Goal: Find specific page/section: Find specific page/section

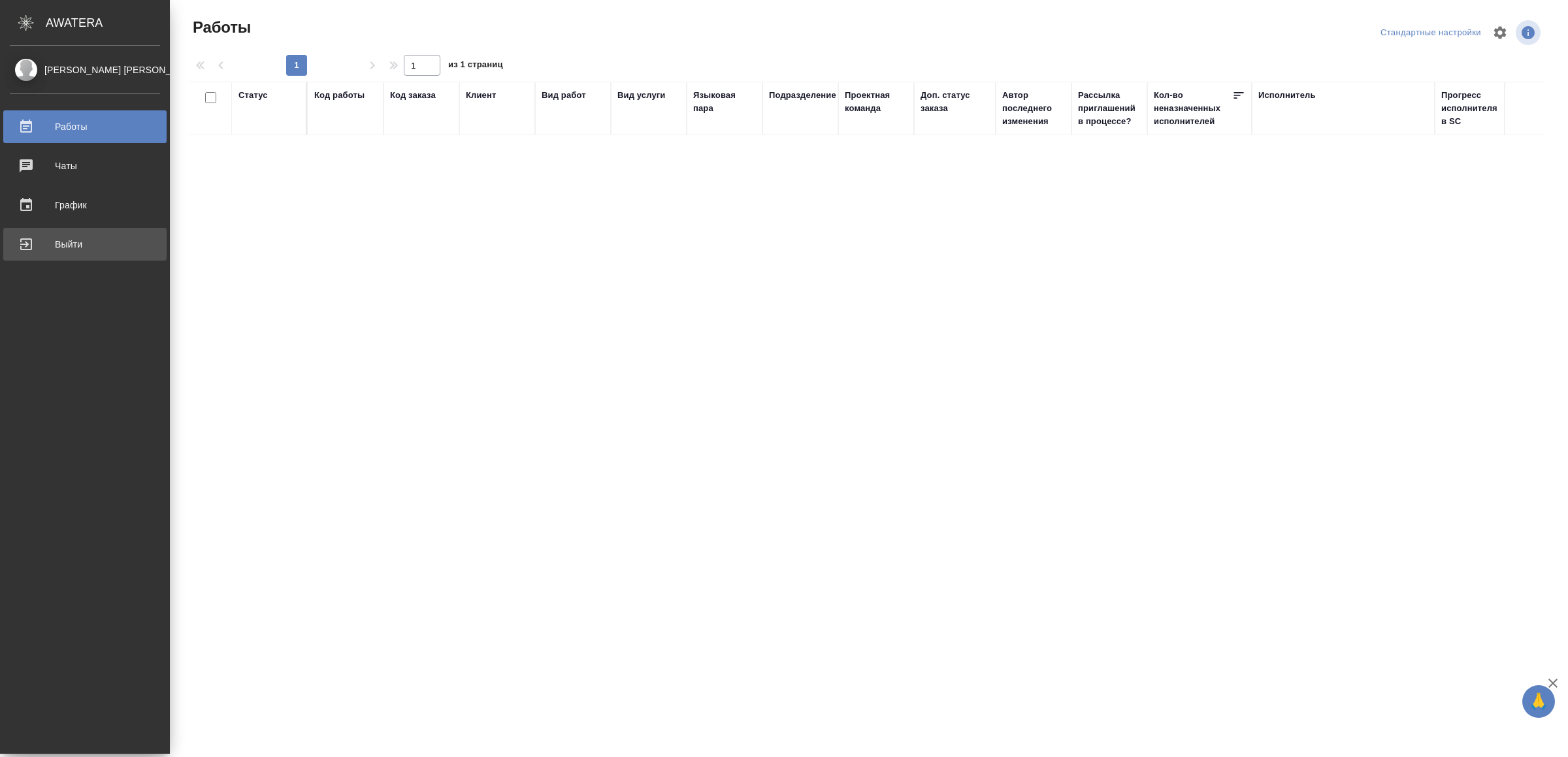
click at [38, 230] on link "Выйти" at bounding box center [85, 244] width 164 height 32
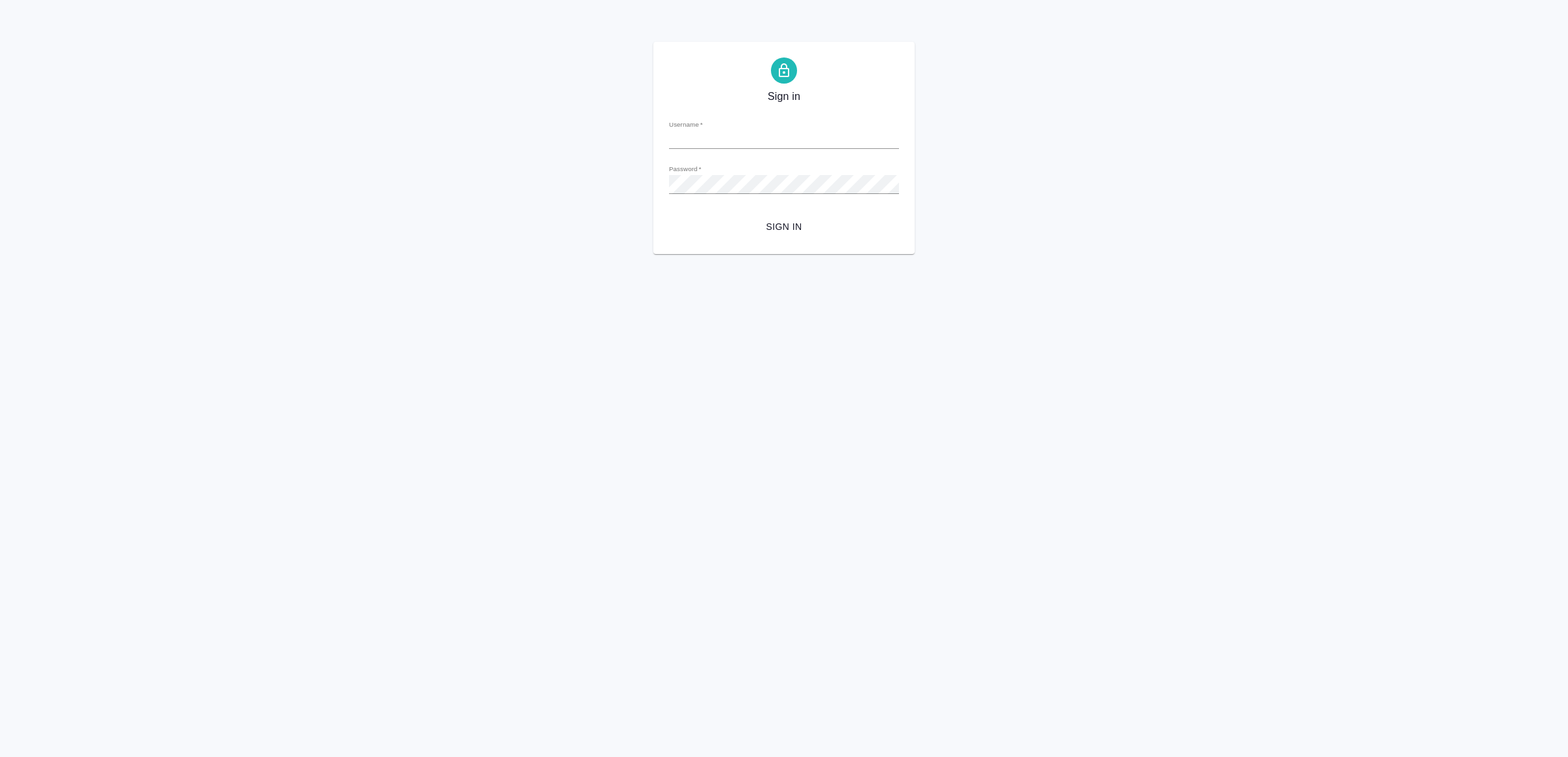
type input "[EMAIL_ADDRESS][DOMAIN_NAME]"
click at [746, 219] on span "Sign in" at bounding box center [784, 227] width 209 height 16
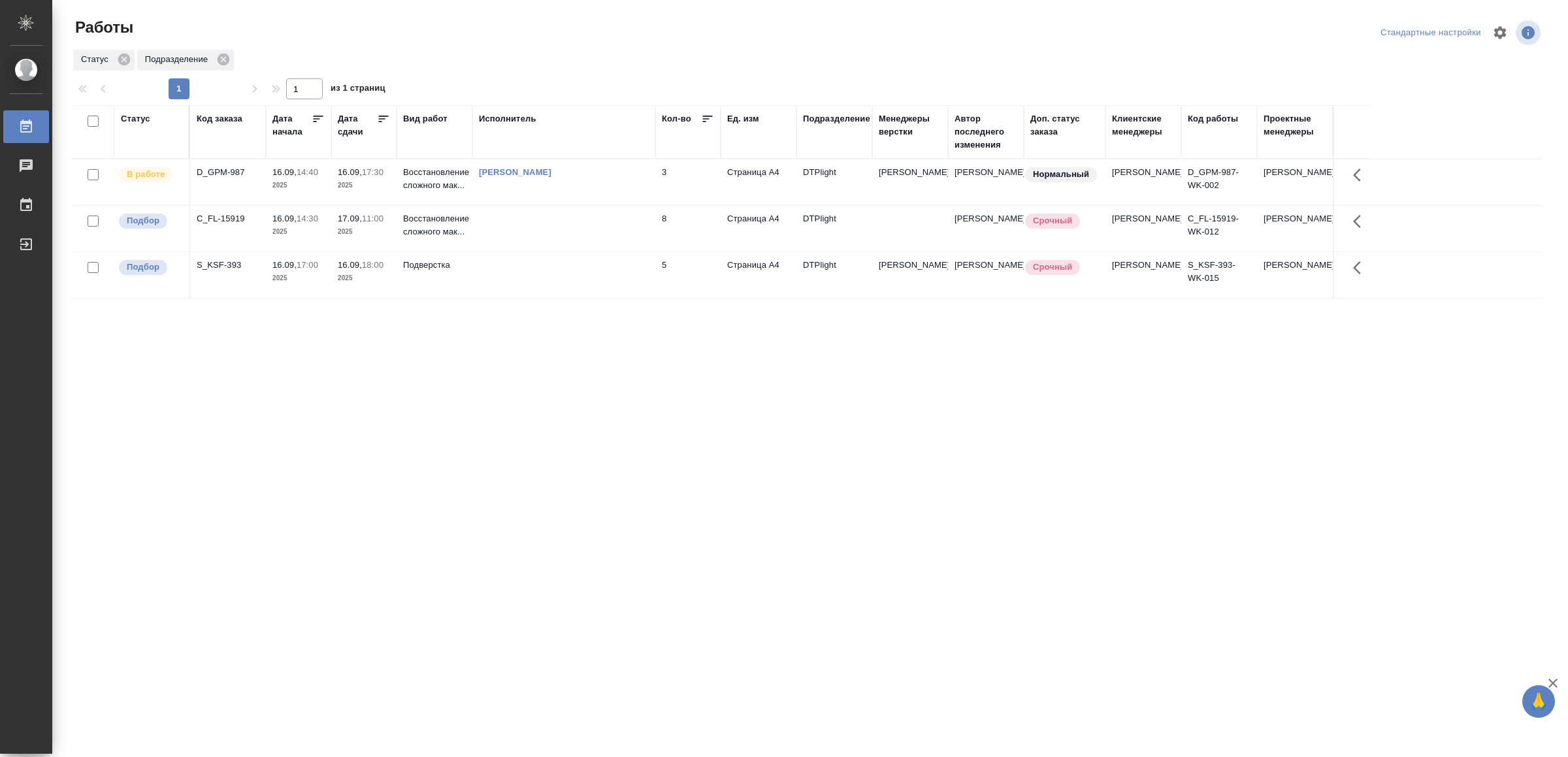
drag, startPoint x: 720, startPoint y: 608, endPoint x: 694, endPoint y: 602, distance: 26.7
click at [483, 413] on div "Статус Код заказа Дата начала Дата сдачи Вид работ Исполнитель Кол-во Ед. изм П…" at bounding box center [808, 340] width 1471 height 470
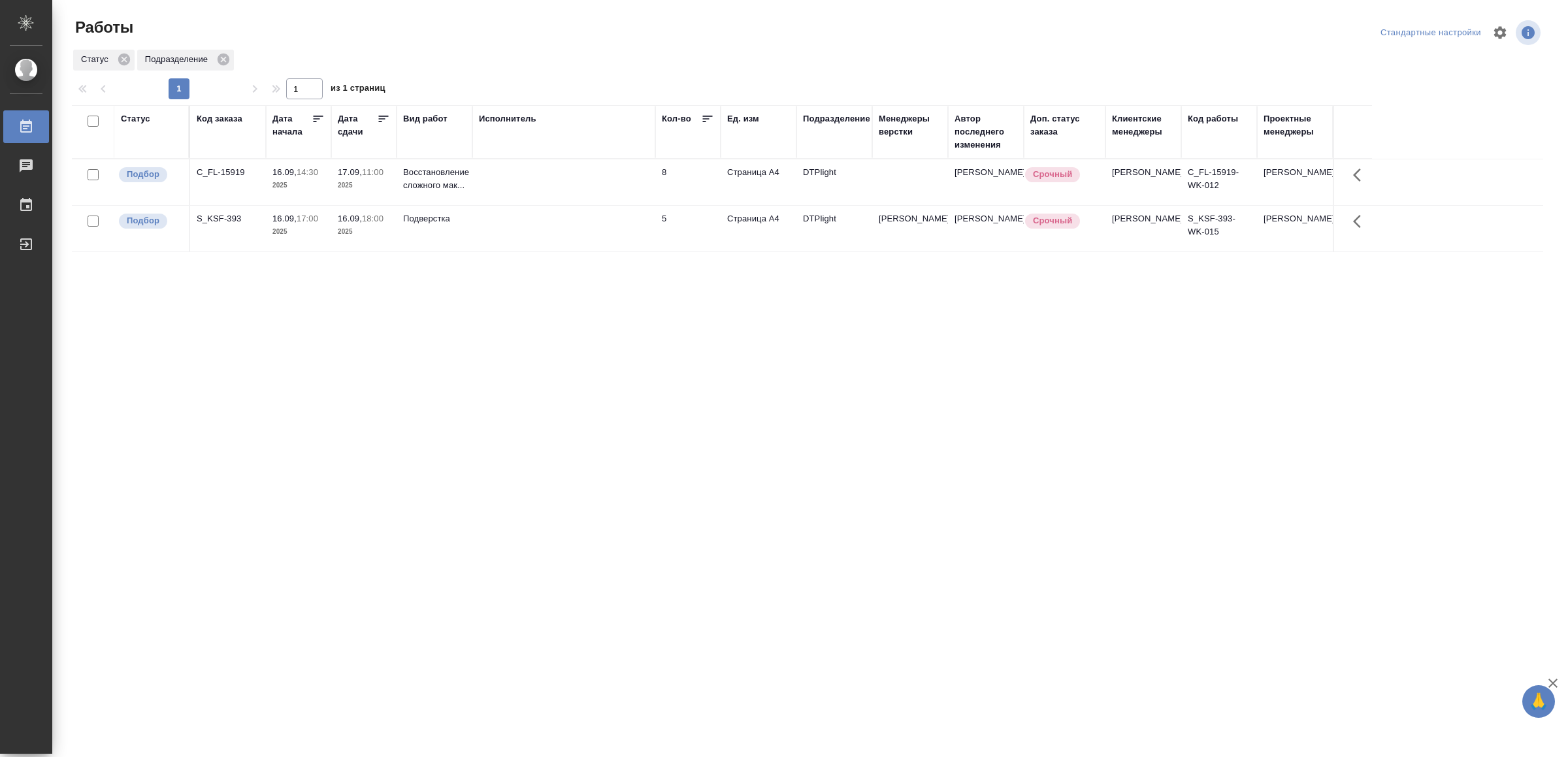
click at [598, 188] on td at bounding box center [564, 182] width 183 height 46
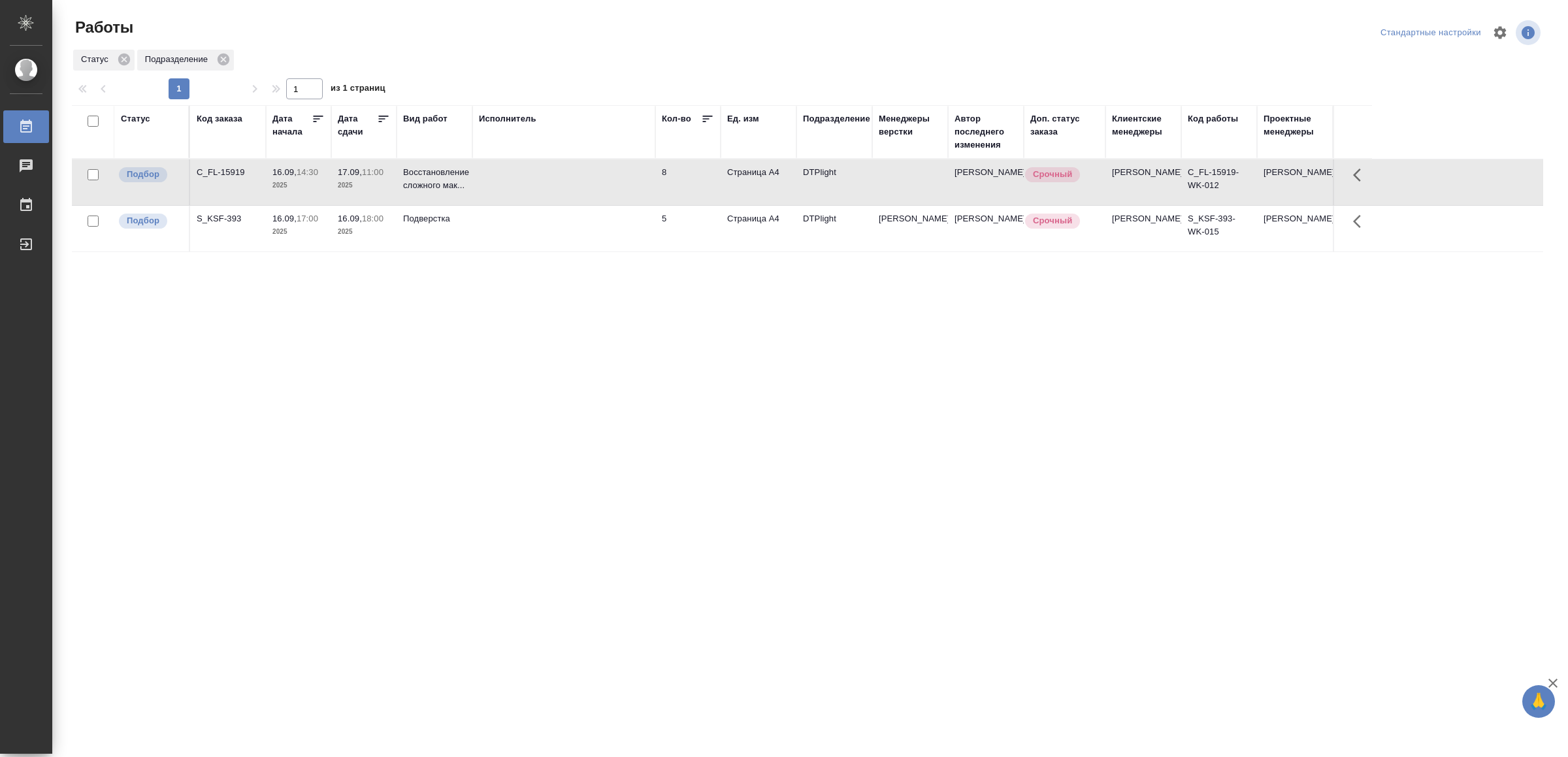
click at [598, 188] on td at bounding box center [564, 182] width 183 height 46
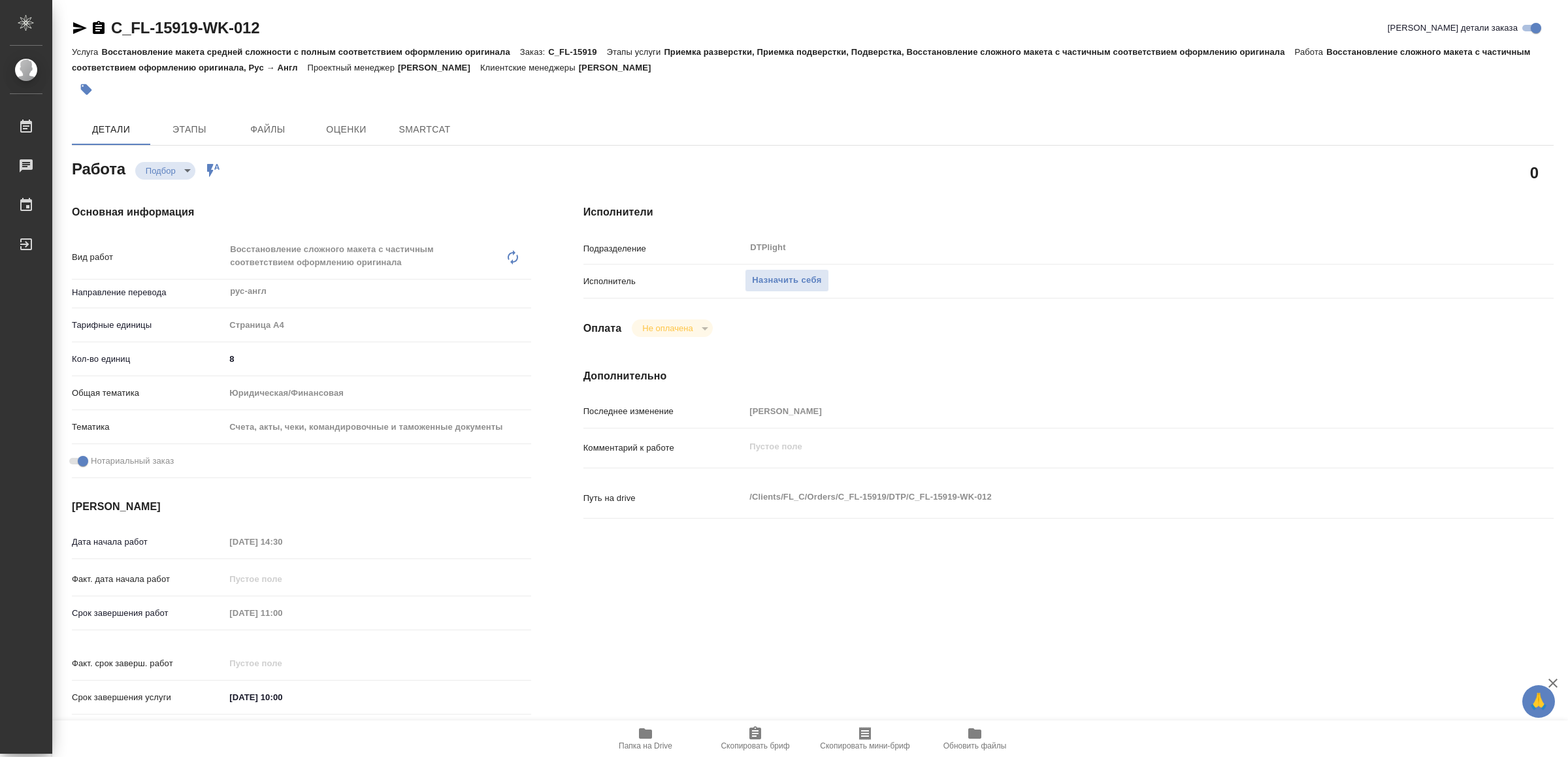
click at [647, 739] on icon "button" at bounding box center [645, 733] width 13 height 10
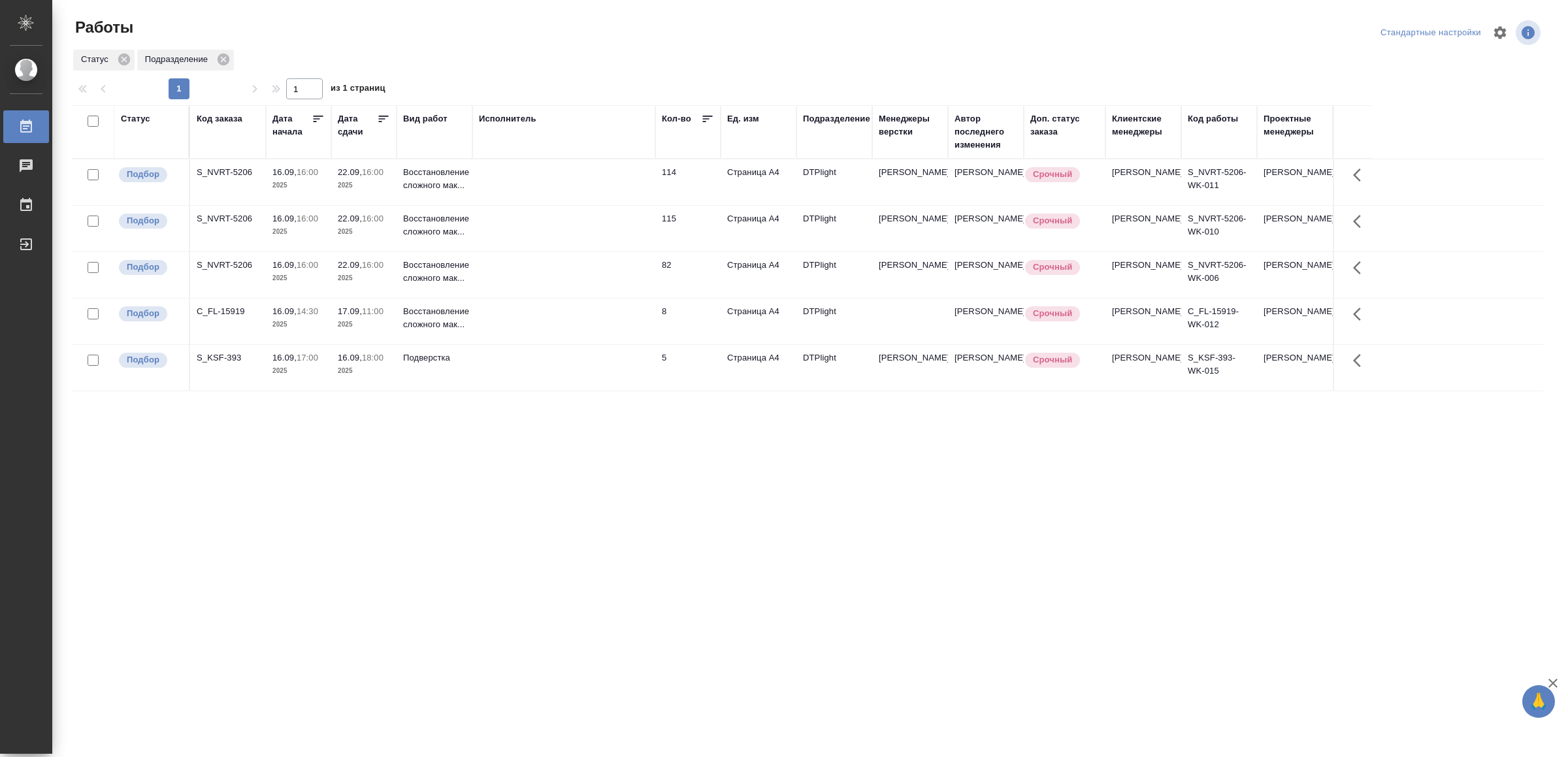
click at [533, 288] on td at bounding box center [564, 275] width 183 height 46
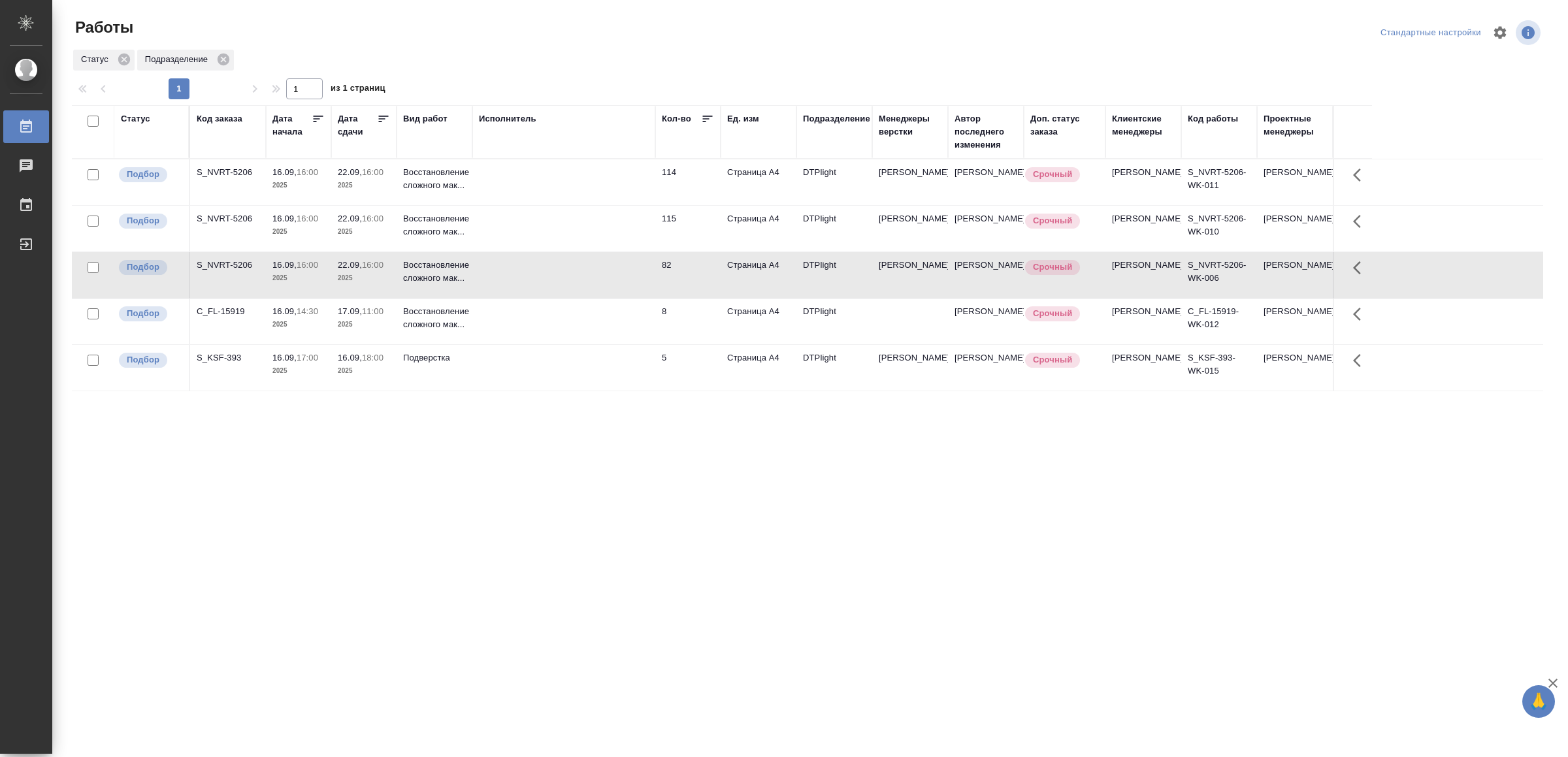
click at [533, 288] on td at bounding box center [564, 275] width 183 height 46
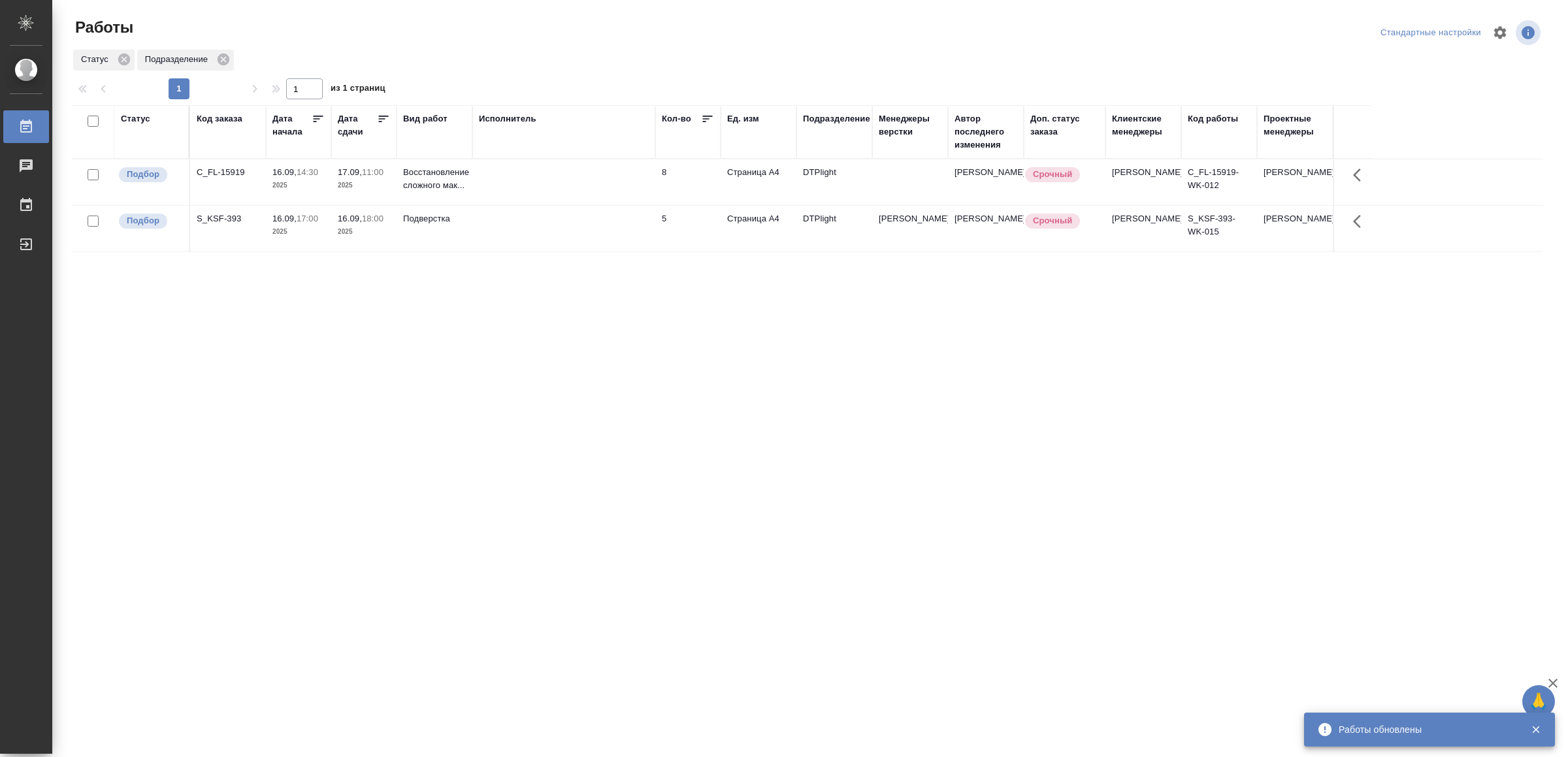
drag, startPoint x: 590, startPoint y: 392, endPoint x: 592, endPoint y: 384, distance: 8.2
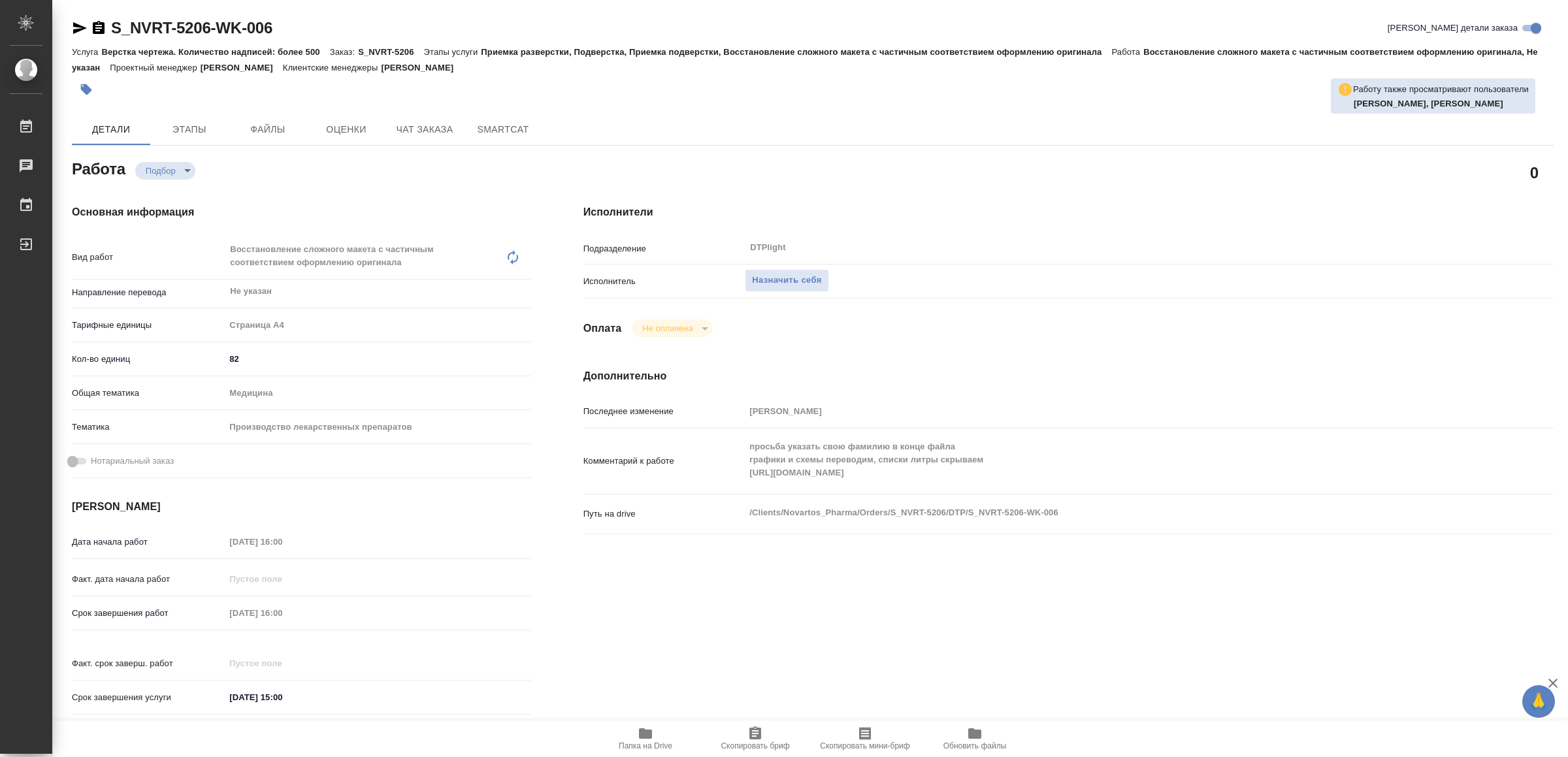
click at [653, 723] on button "Папка на Drive" at bounding box center [645, 739] width 110 height 37
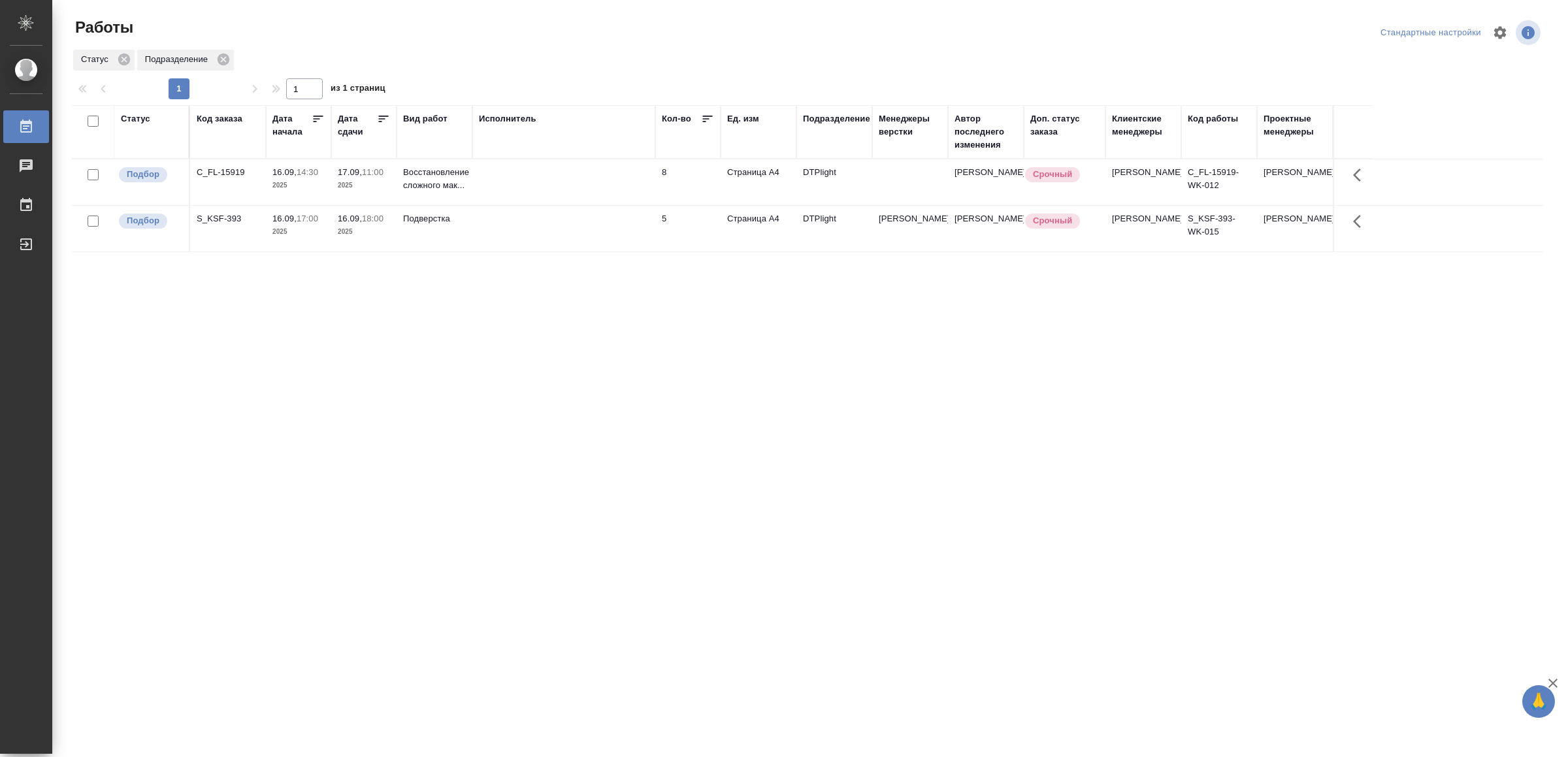
drag, startPoint x: 699, startPoint y: 423, endPoint x: 688, endPoint y: 416, distance: 13.0
click at [536, 182] on td at bounding box center [564, 182] width 183 height 46
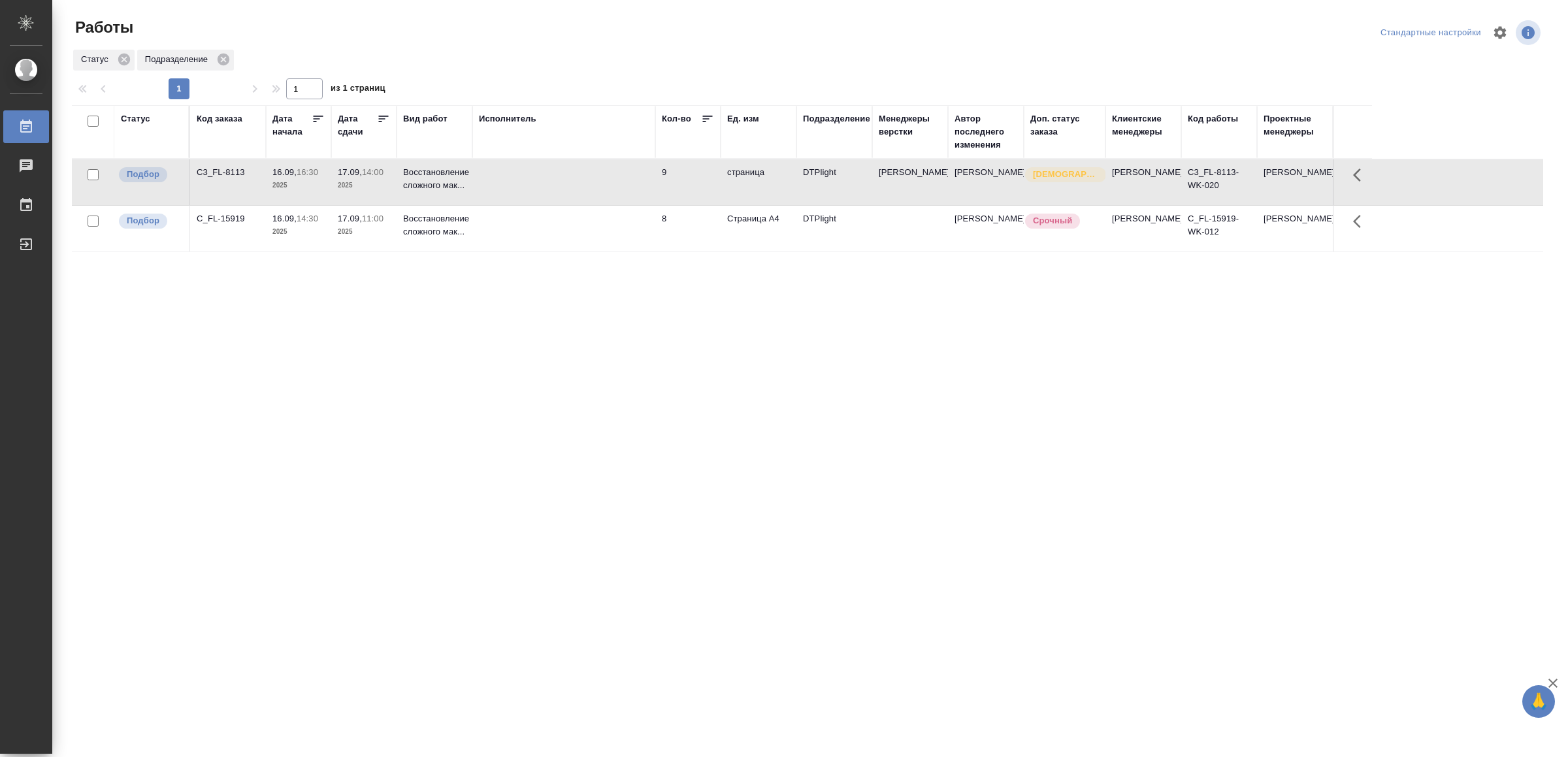
click at [536, 182] on td at bounding box center [564, 182] width 183 height 46
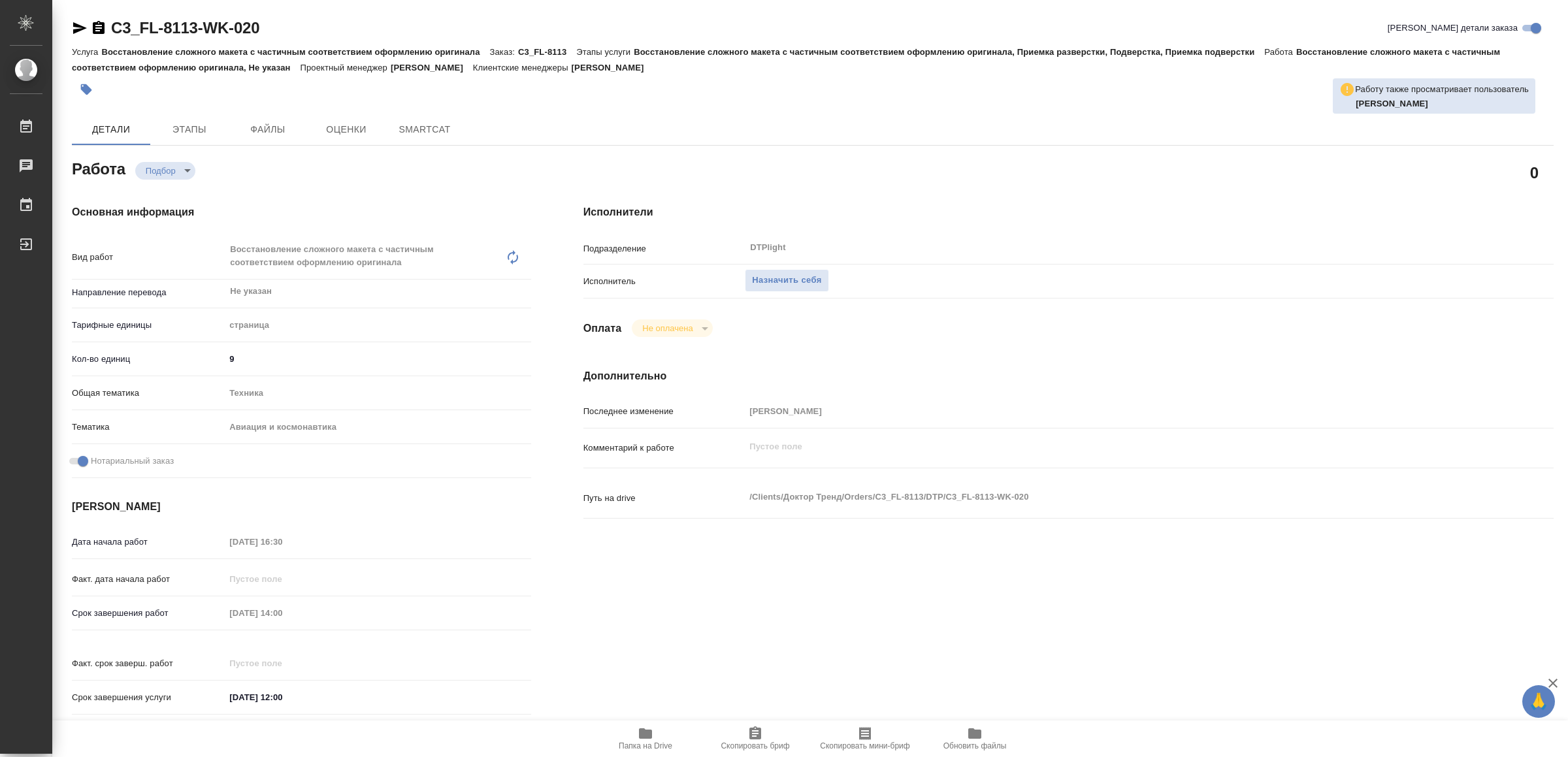
click at [647, 730] on icon "button" at bounding box center [645, 733] width 13 height 10
click at [640, 733] on icon "button" at bounding box center [645, 733] width 13 height 10
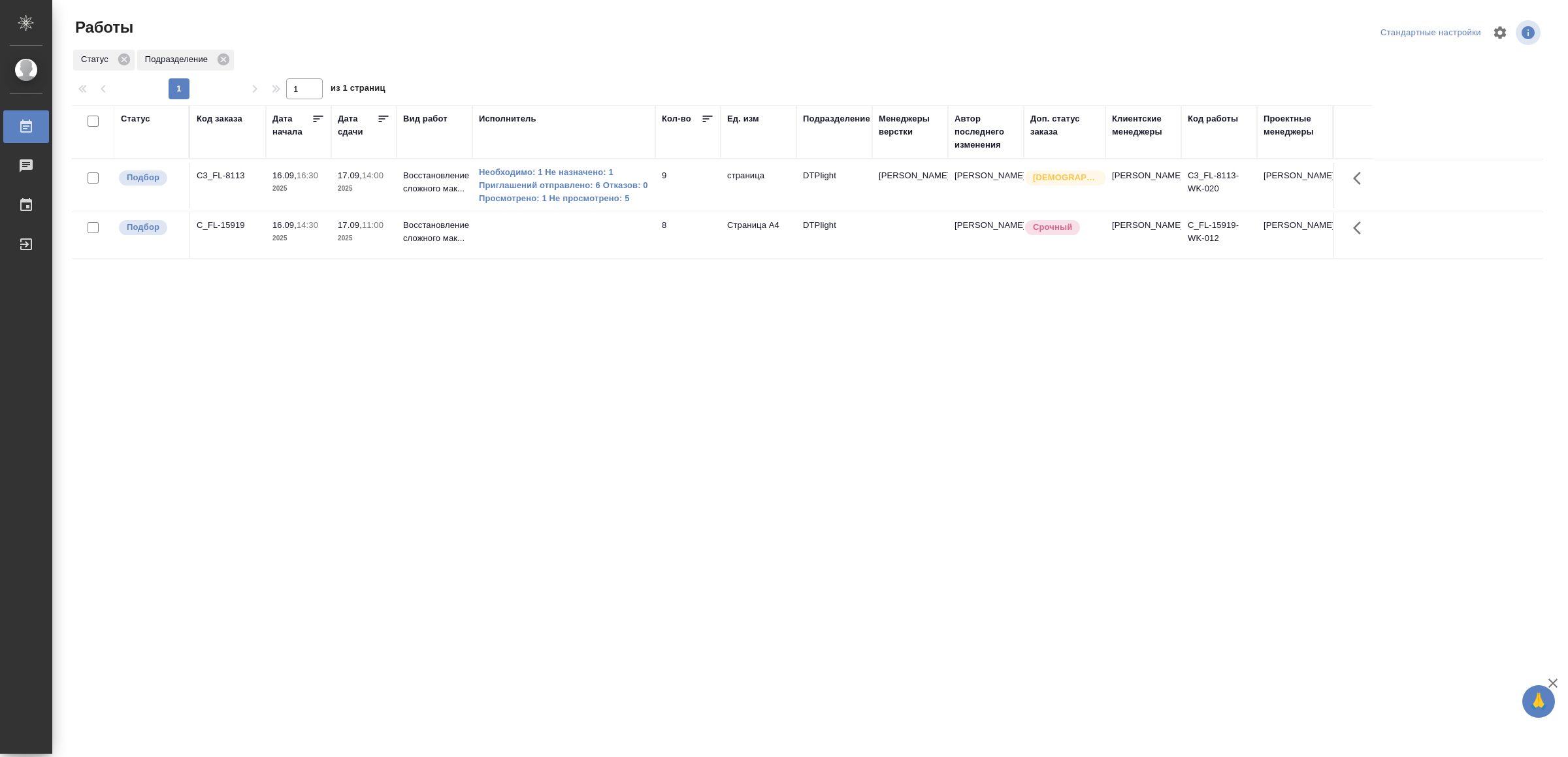
drag, startPoint x: 735, startPoint y: 418, endPoint x: 732, endPoint y: 423, distance: 5.8
drag, startPoint x: 570, startPoint y: 474, endPoint x: 576, endPoint y: 471, distance: 6.7
drag, startPoint x: 0, startPoint y: 0, endPoint x: 588, endPoint y: 407, distance: 715.1
click at [602, 236] on td at bounding box center [564, 235] width 183 height 46
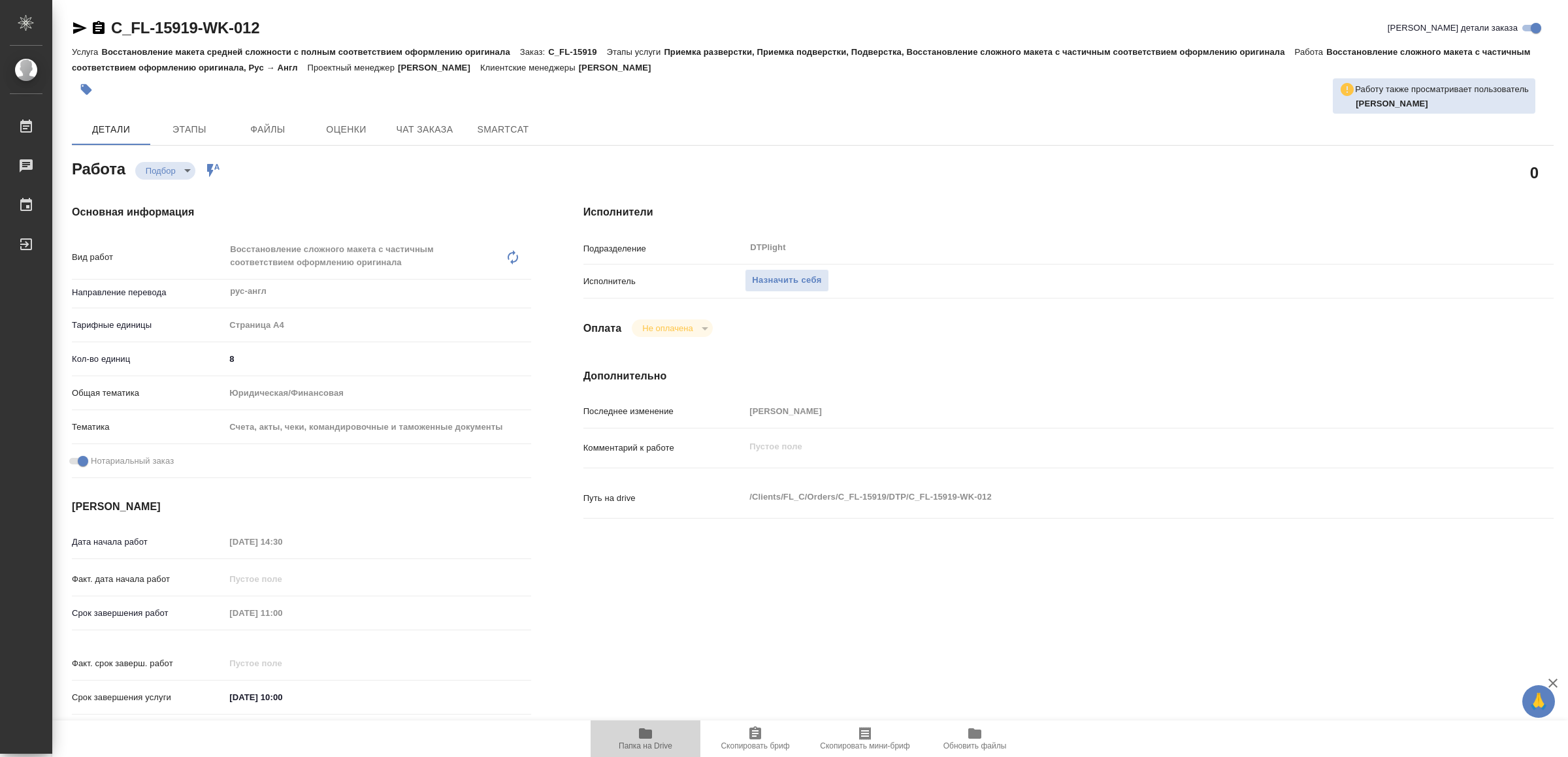
click at [643, 728] on icon "button" at bounding box center [645, 733] width 15 height 15
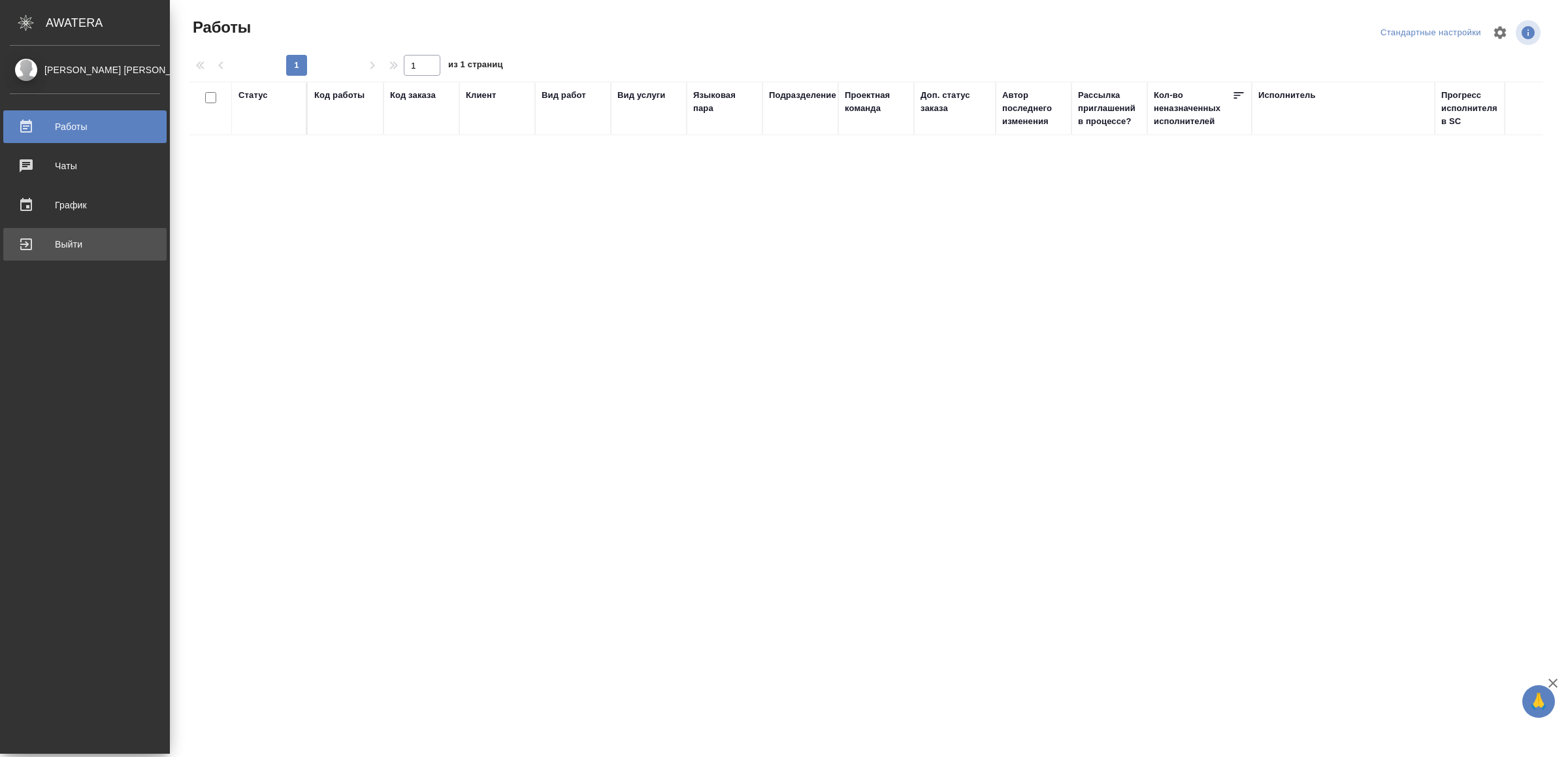
click at [52, 244] on div "Выйти" at bounding box center [85, 244] width 150 height 20
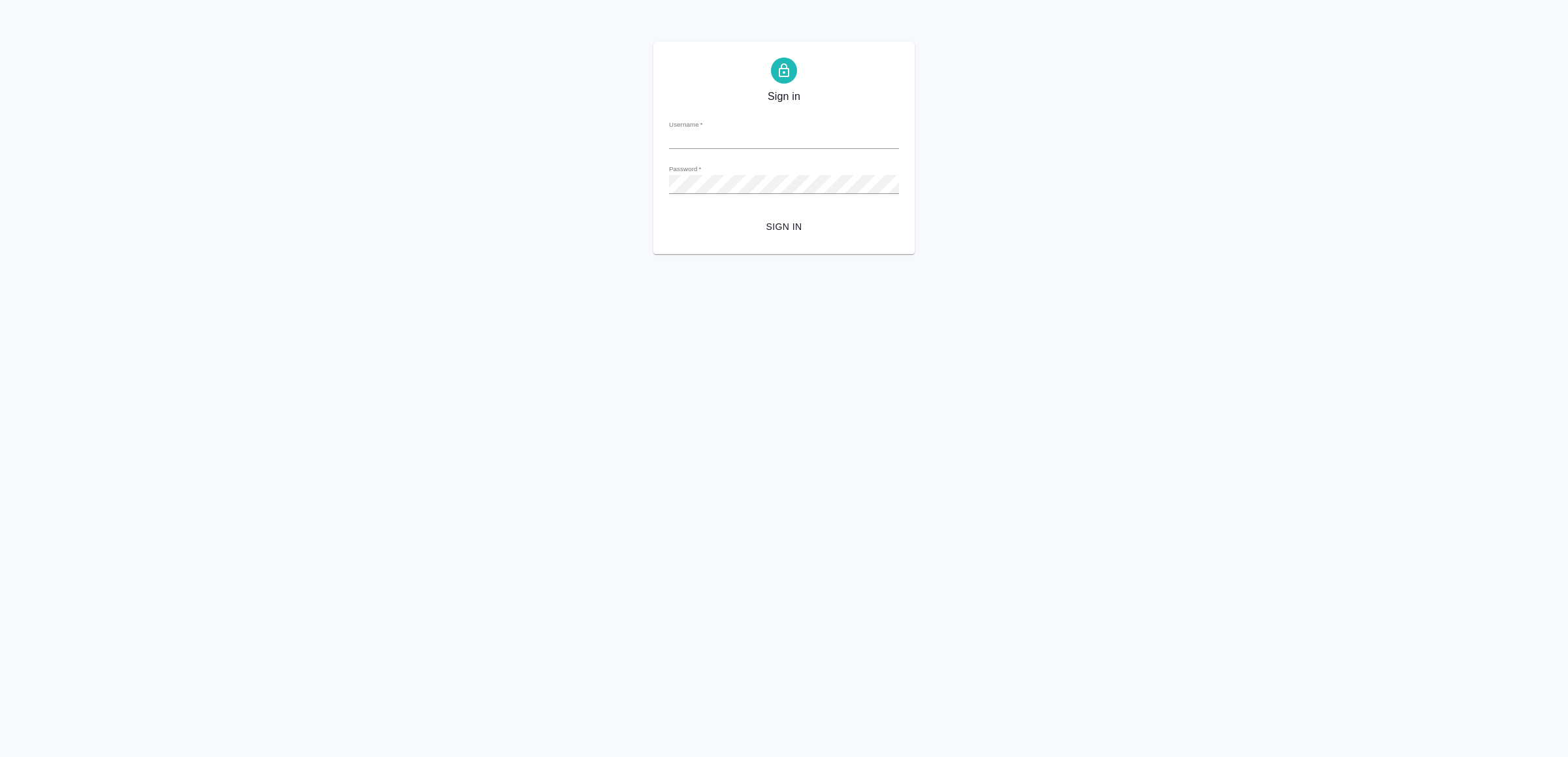
type input "[EMAIL_ADDRESS][DOMAIN_NAME]"
click at [770, 223] on span "Sign in" at bounding box center [784, 227] width 209 height 16
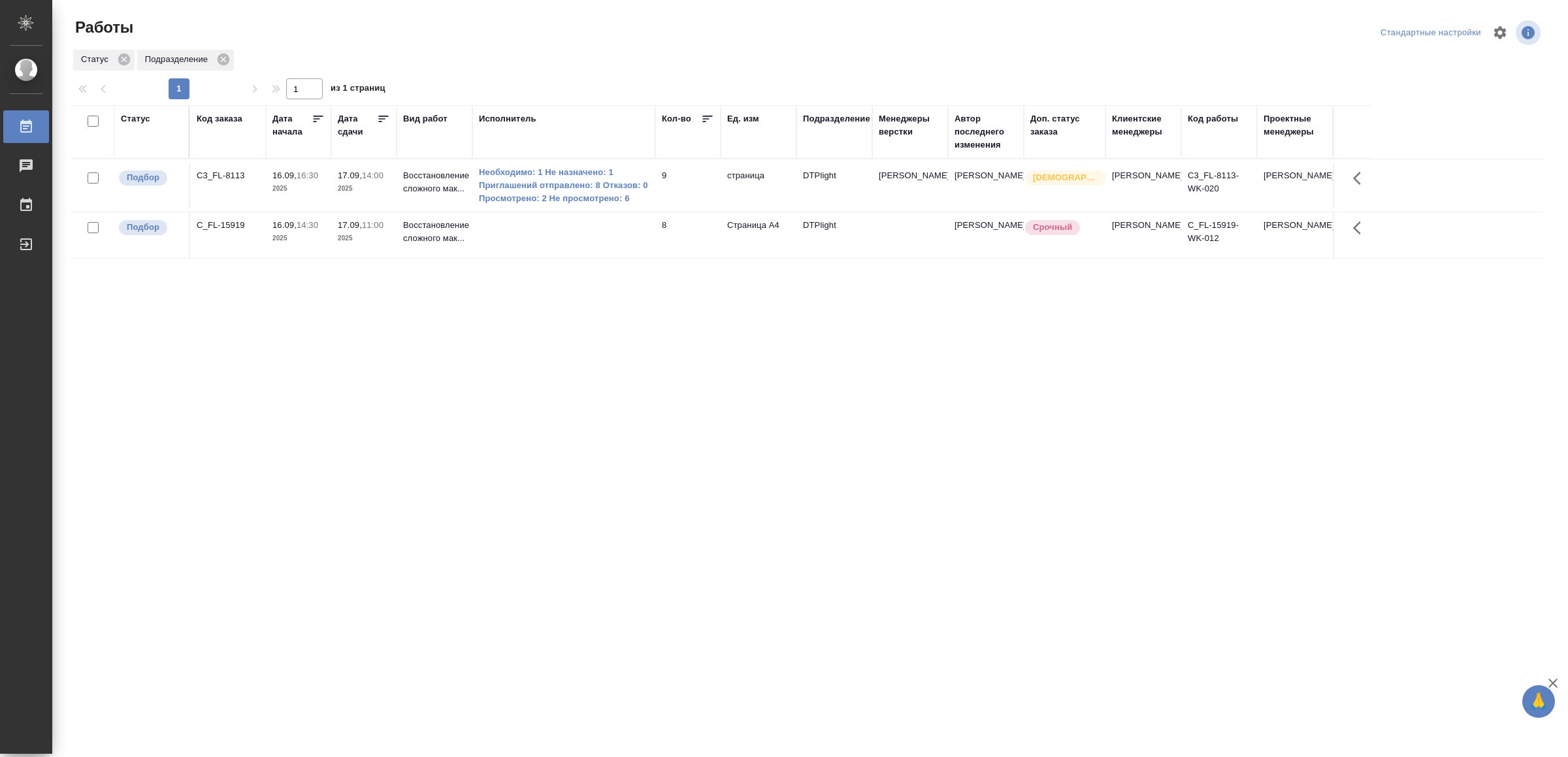
click at [211, 314] on div "Статус Код заказа Дата начала Дата сдачи Вид работ Исполнитель Кол-во Ед. изм П…" at bounding box center [808, 340] width 1471 height 470
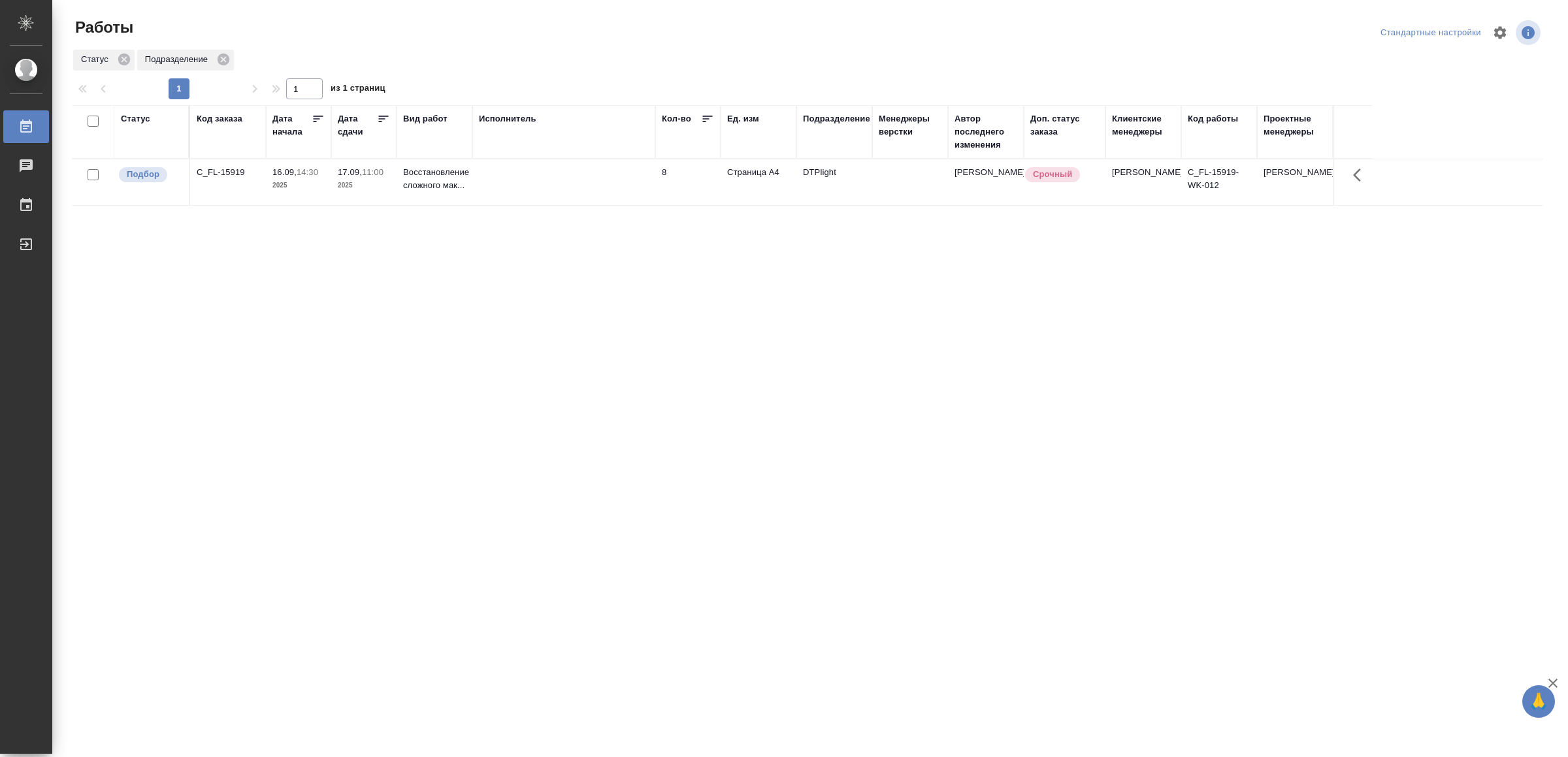
click at [580, 196] on td at bounding box center [564, 182] width 183 height 46
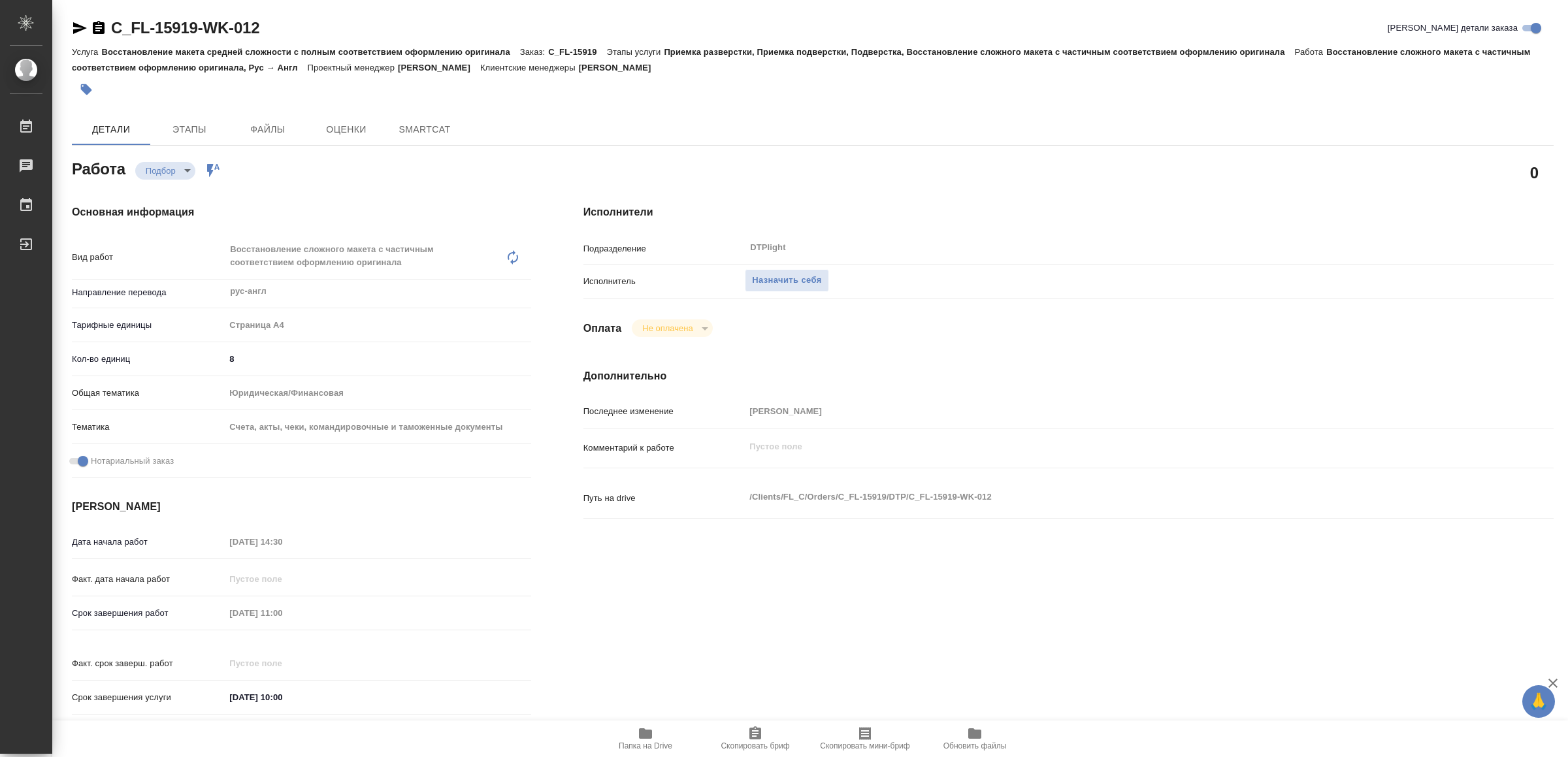
type textarea "x"
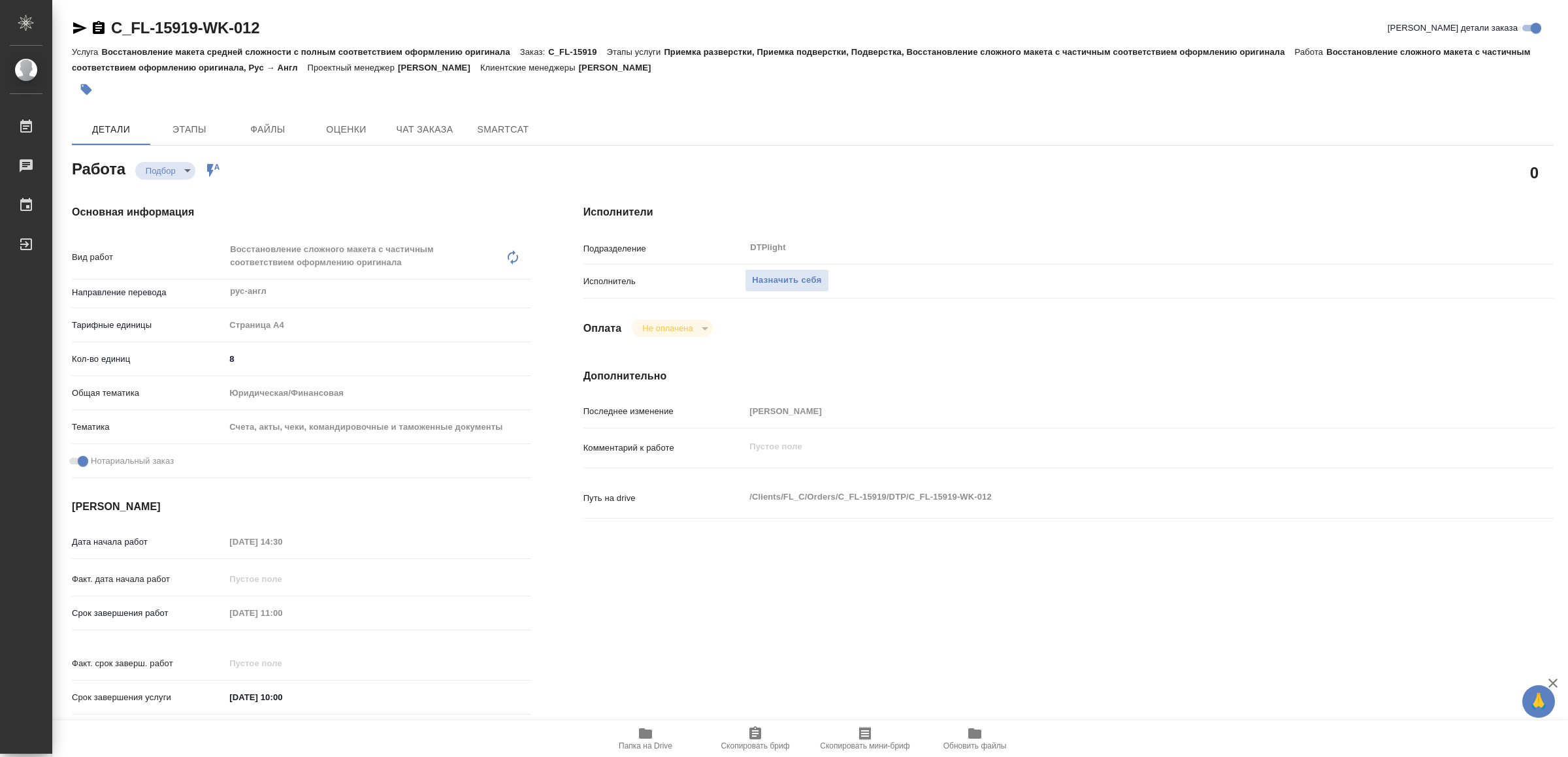
type textarea "x"
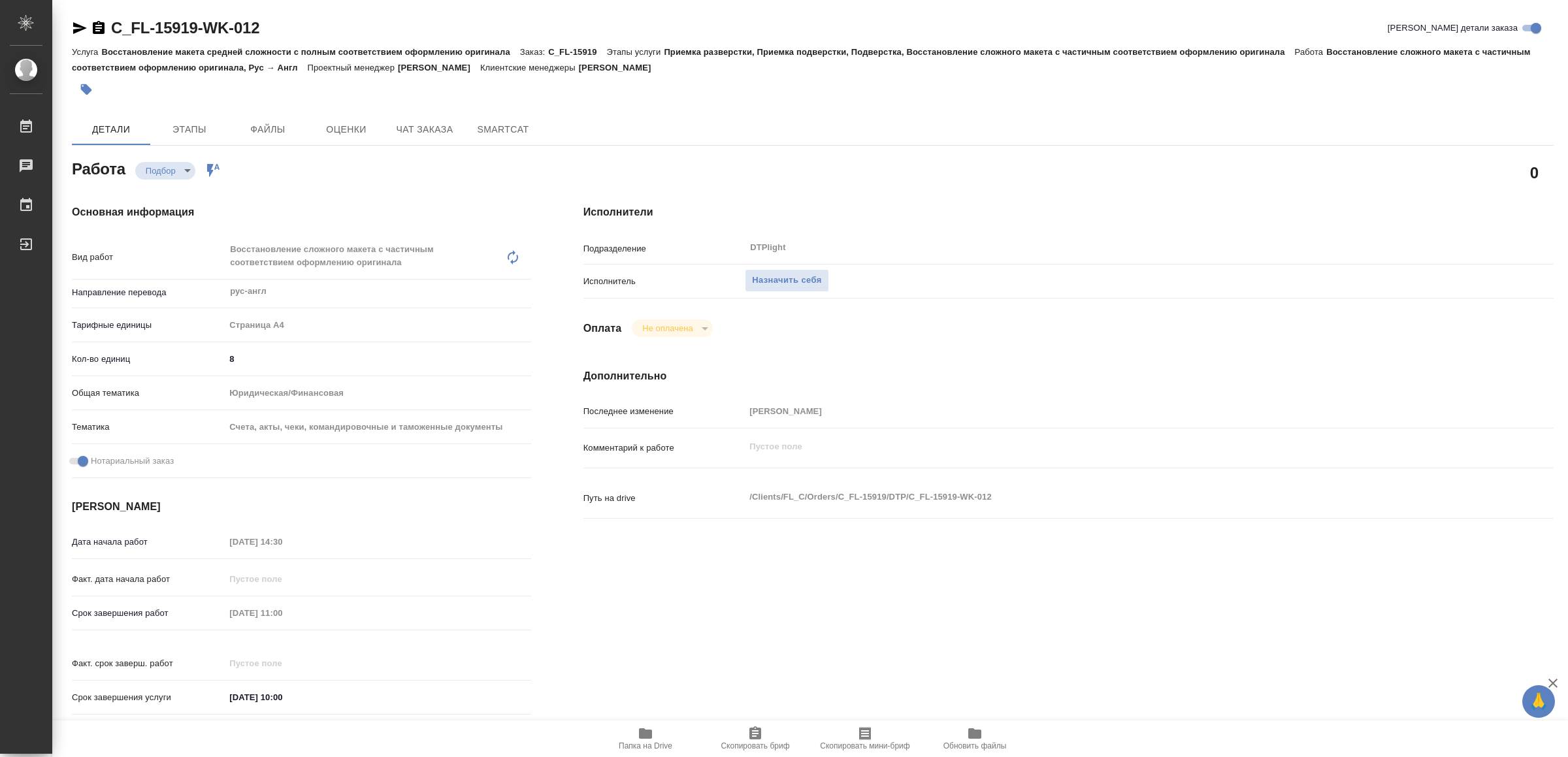
drag, startPoint x: 643, startPoint y: 735, endPoint x: 486, endPoint y: 462, distance: 314.9
click at [643, 735] on icon "button" at bounding box center [645, 733] width 13 height 10
type textarea "x"
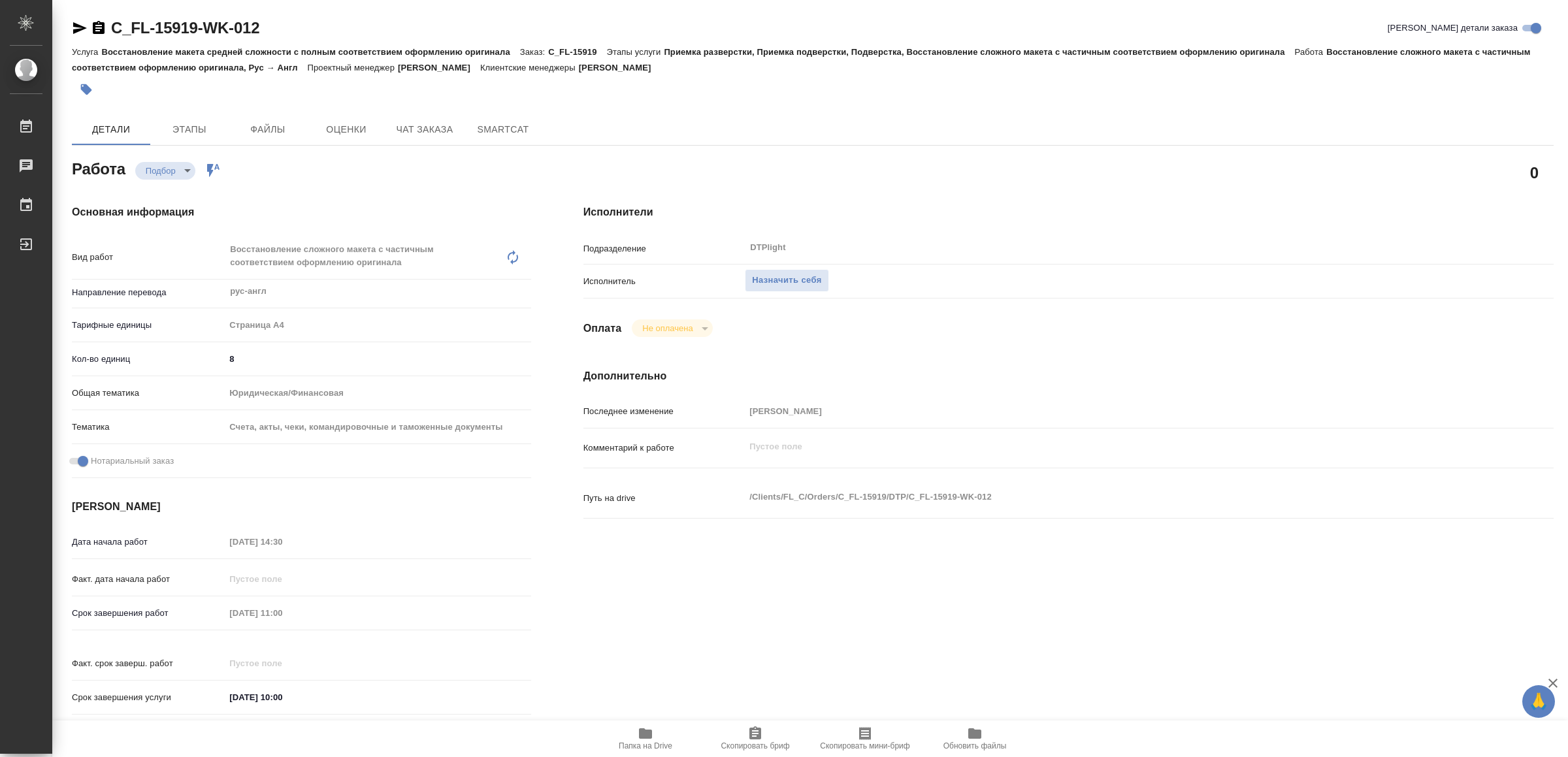
type textarea "x"
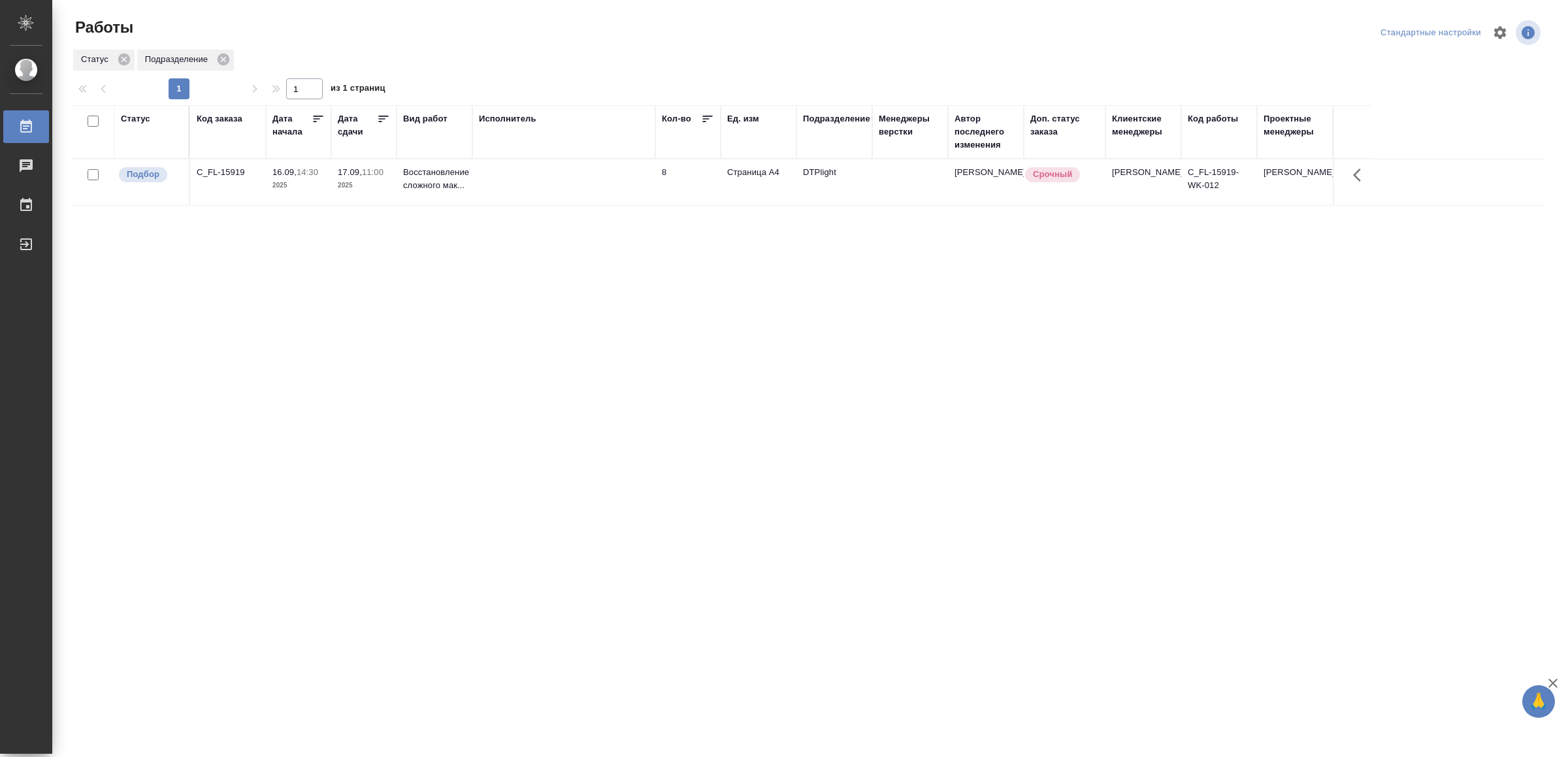
click at [528, 553] on div "Статус Код заказа Дата начала Дата сдачи Вид работ Исполнитель Кол-во Ед. изм П…" at bounding box center [808, 340] width 1471 height 470
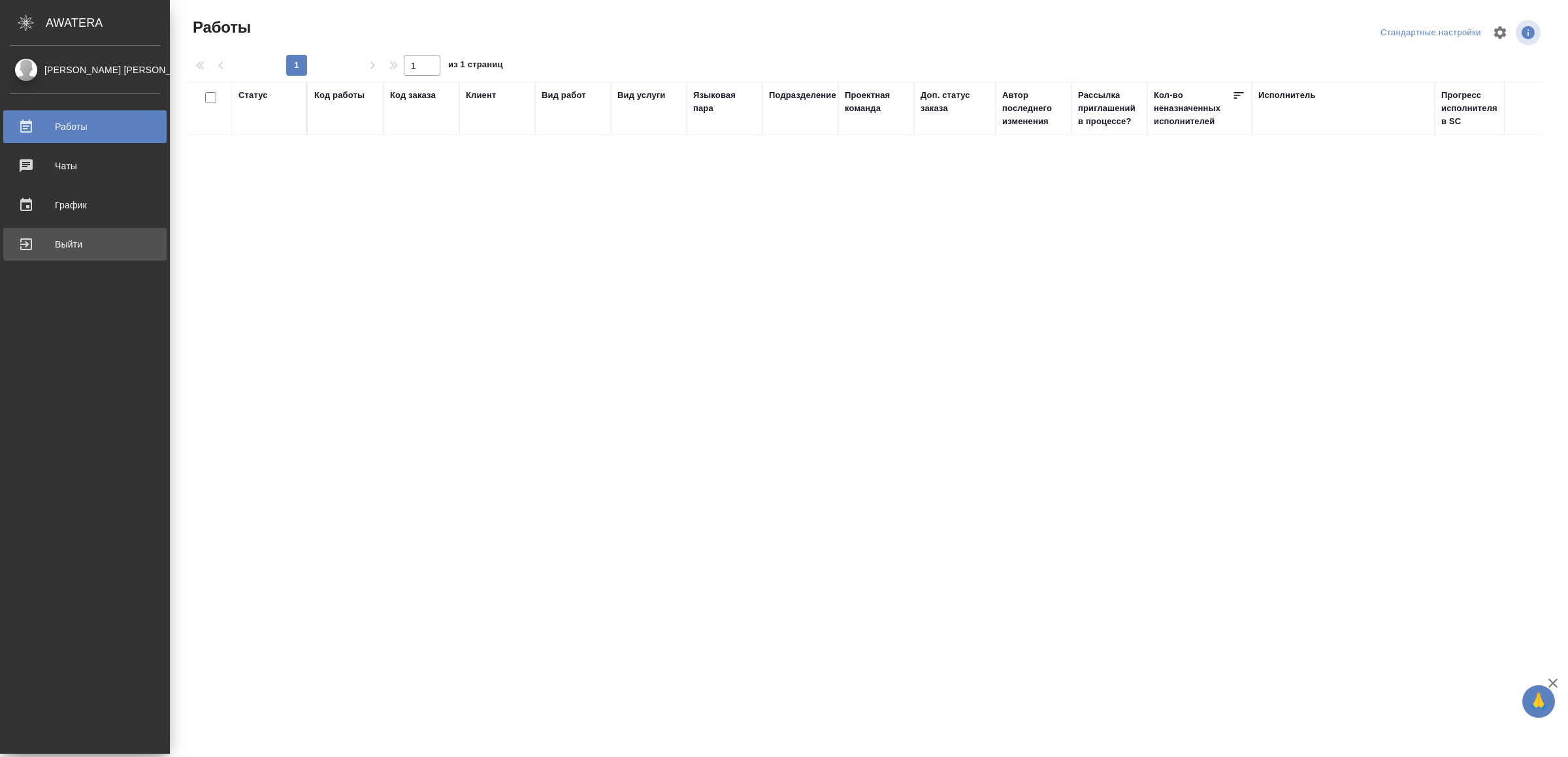
click at [36, 245] on div "Выйти" at bounding box center [85, 244] width 150 height 20
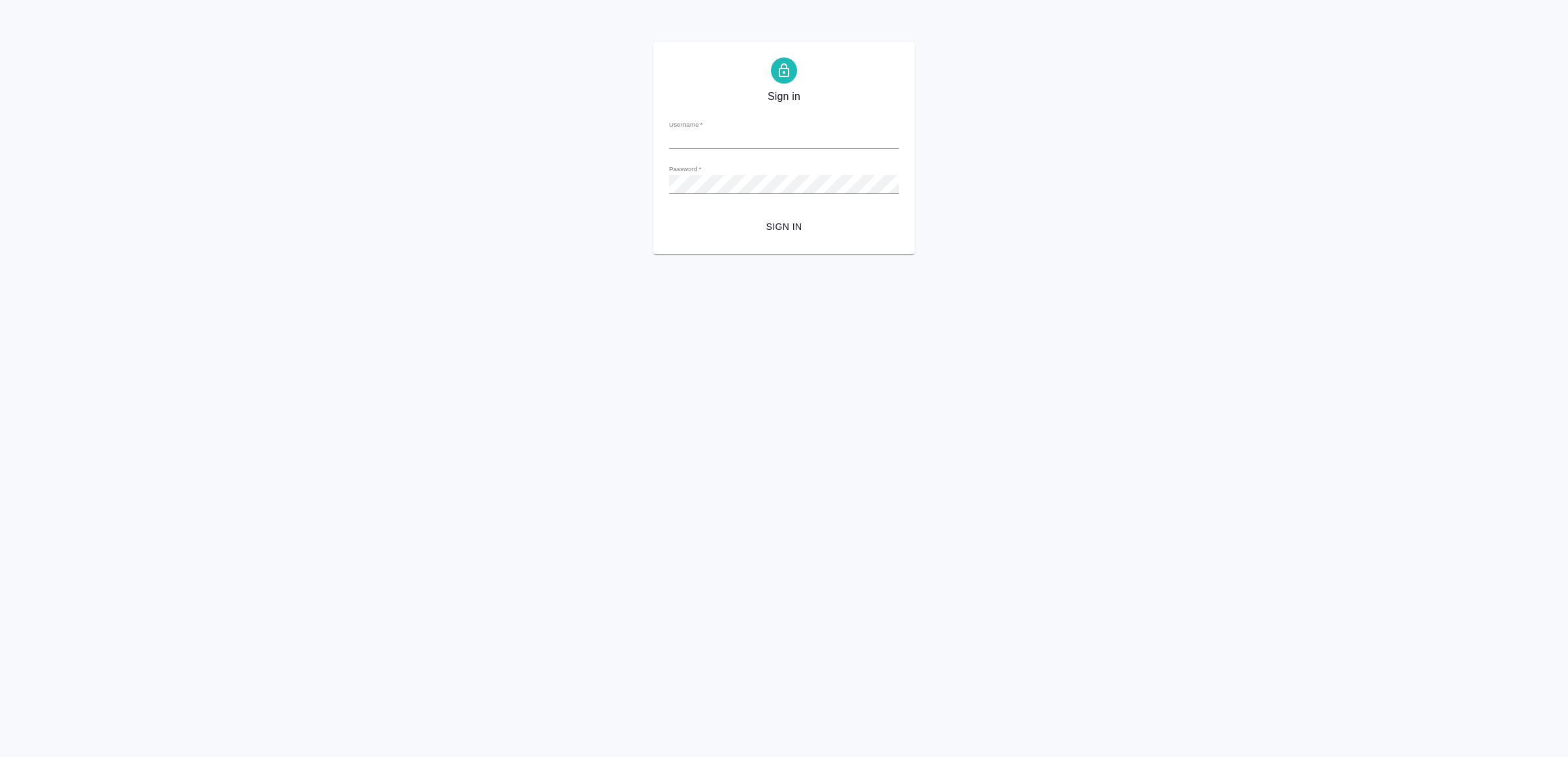
type input "[EMAIL_ADDRESS][DOMAIN_NAME]"
click at [776, 228] on span "Sign in" at bounding box center [784, 227] width 209 height 16
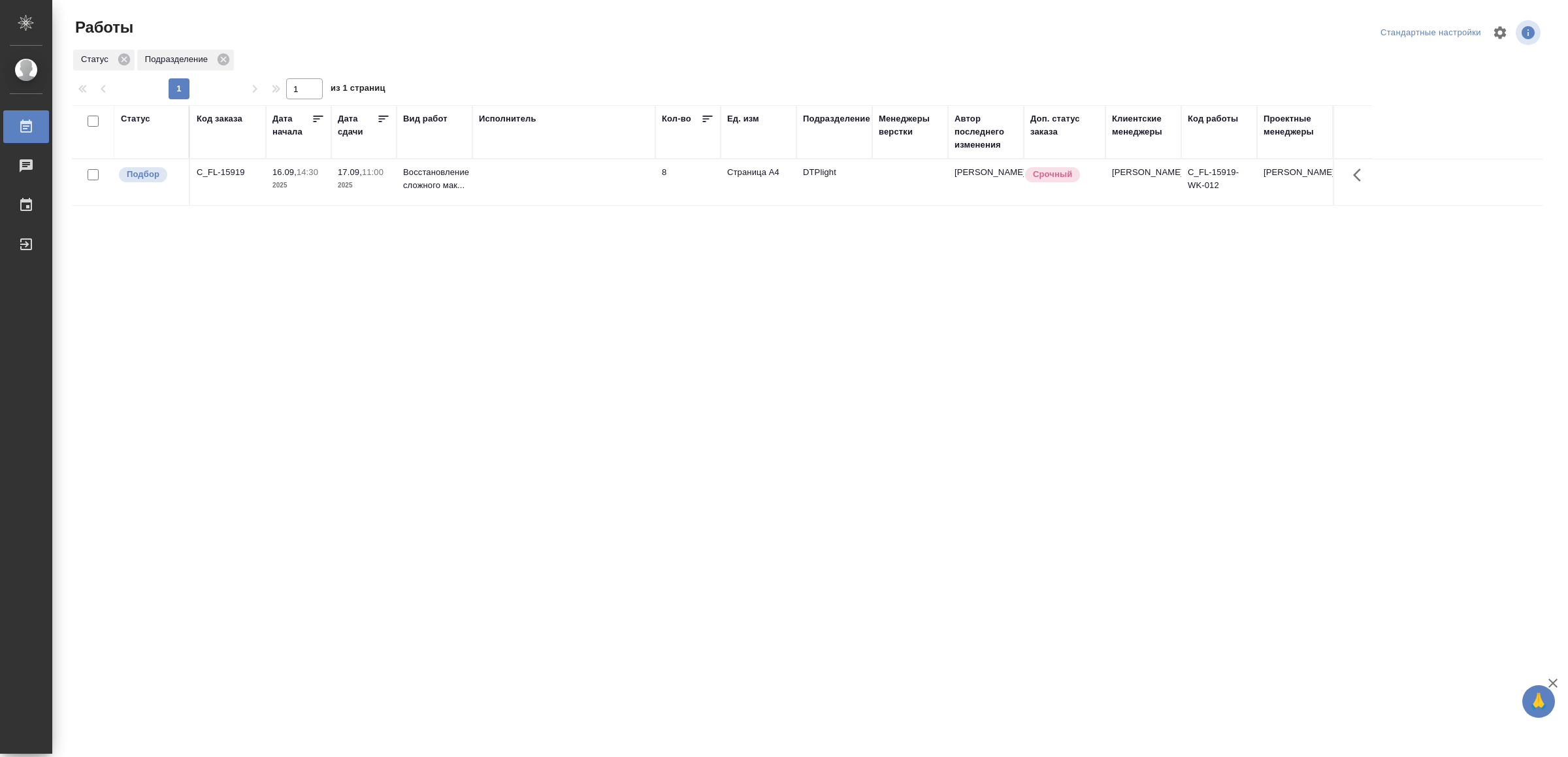
click at [505, 197] on td at bounding box center [564, 182] width 183 height 46
drag, startPoint x: 780, startPoint y: 258, endPoint x: 780, endPoint y: 271, distance: 13.0
drag, startPoint x: 608, startPoint y: 185, endPoint x: 631, endPoint y: 251, distance: 69.9
click at [550, 172] on td at bounding box center [564, 182] width 183 height 46
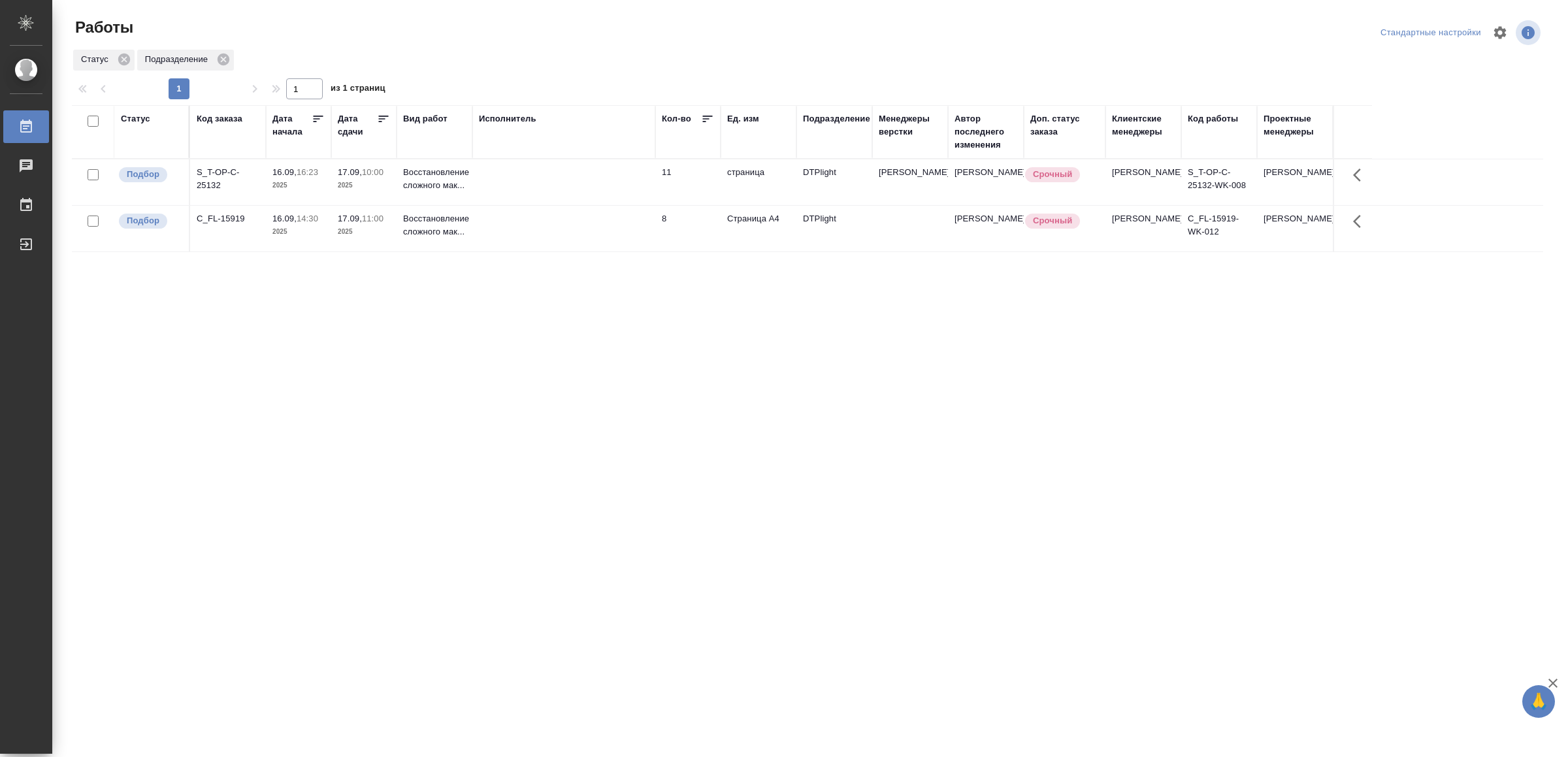
click at [550, 172] on td at bounding box center [564, 182] width 183 height 46
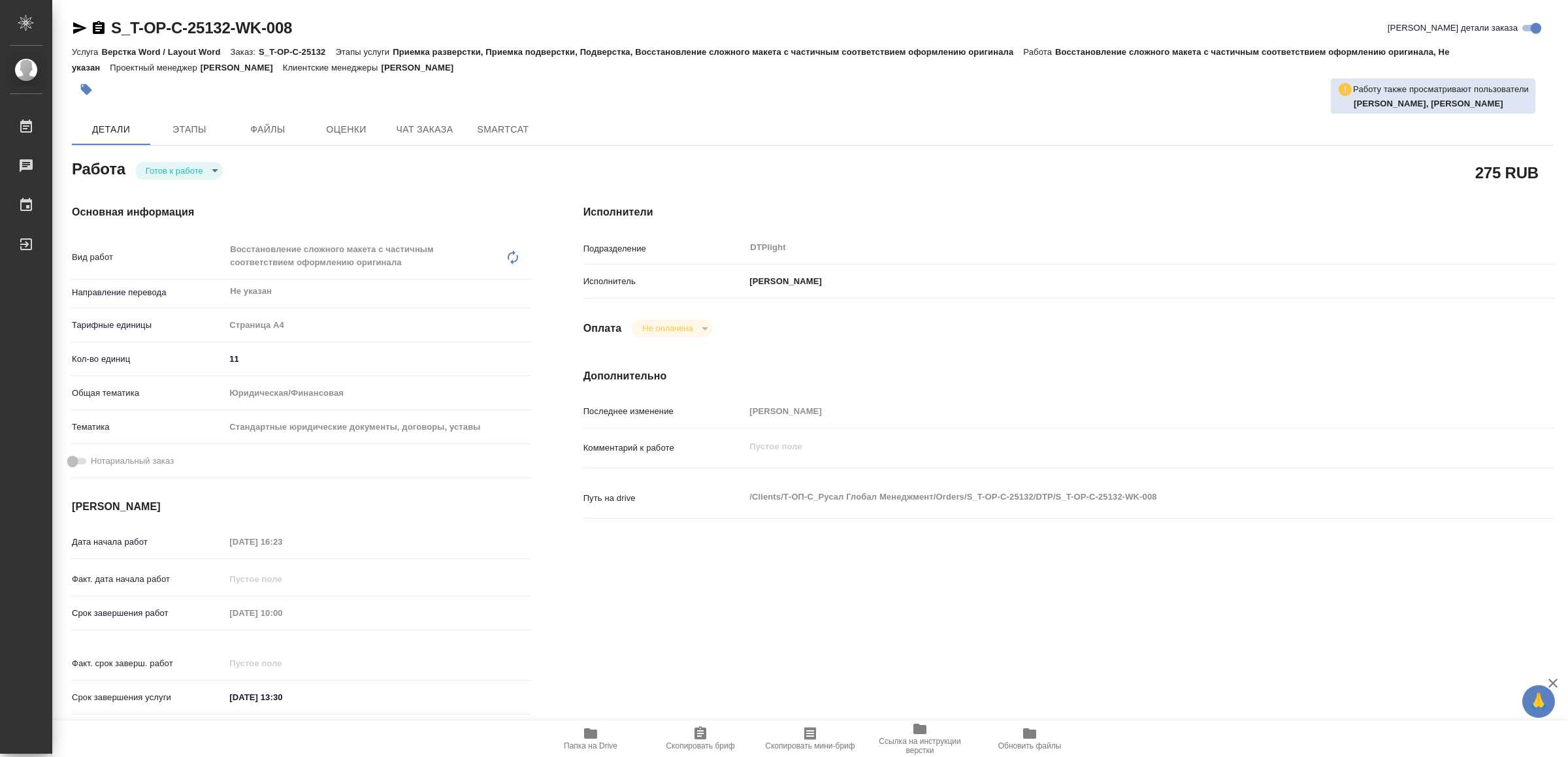
click at [596, 739] on icon "button" at bounding box center [590, 733] width 15 height 15
